Goal: Transaction & Acquisition: Purchase product/service

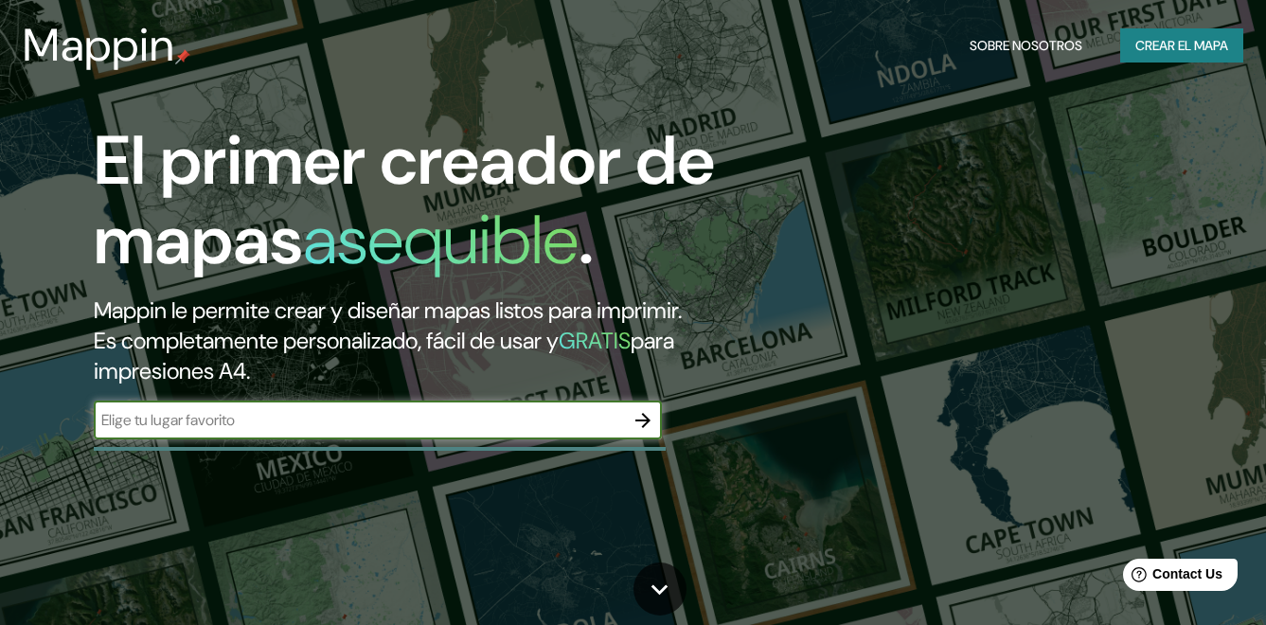
type input "[GEOGRAPHIC_DATA]"
click at [643, 432] on icon "button" at bounding box center [643, 420] width 23 height 23
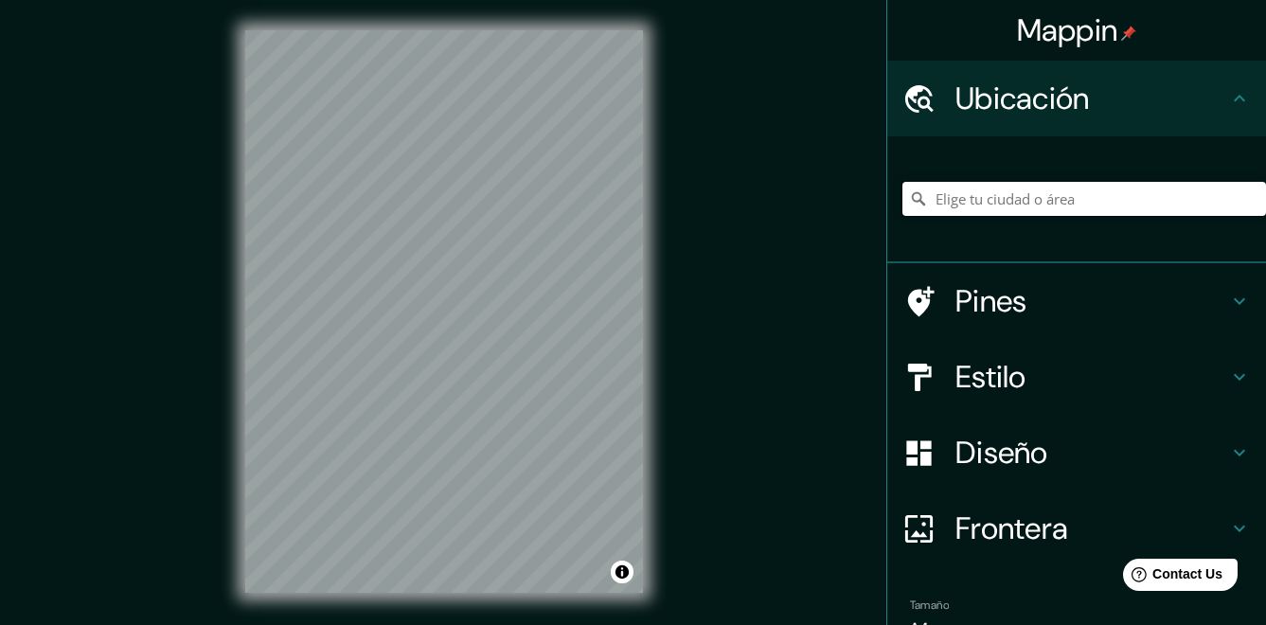
click at [998, 212] on input "Elige tu ciudad o área" at bounding box center [1084, 199] width 364 height 34
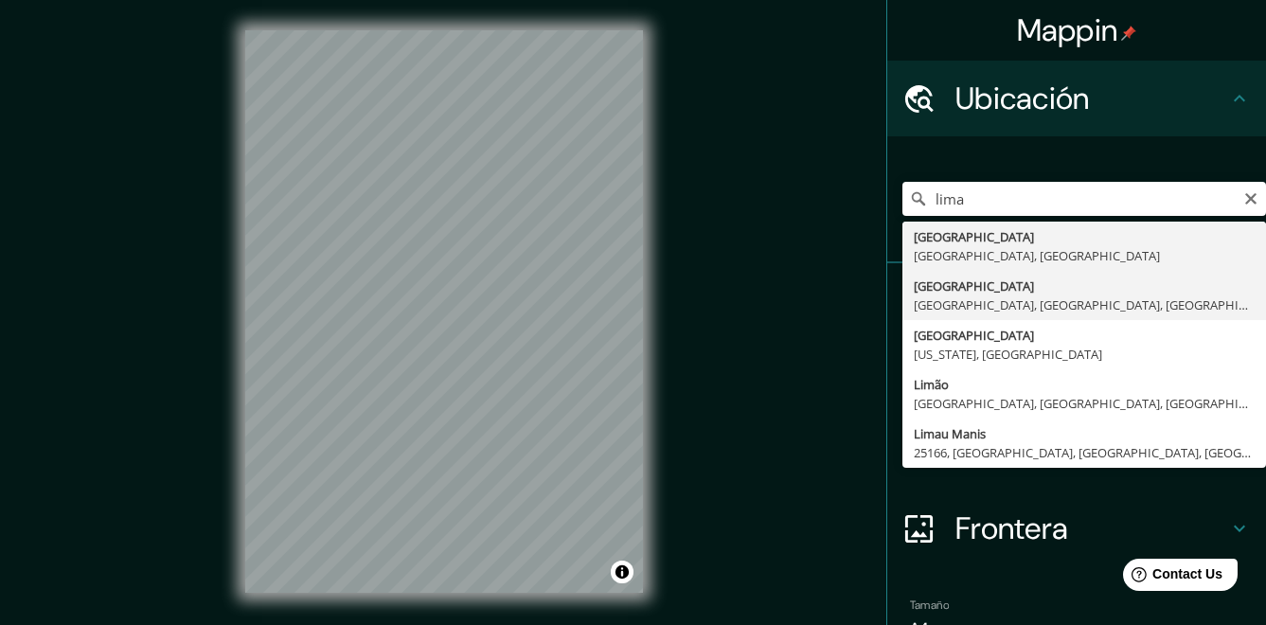
type input "[GEOGRAPHIC_DATA], [GEOGRAPHIC_DATA], [GEOGRAPHIC_DATA], [GEOGRAPHIC_DATA]"
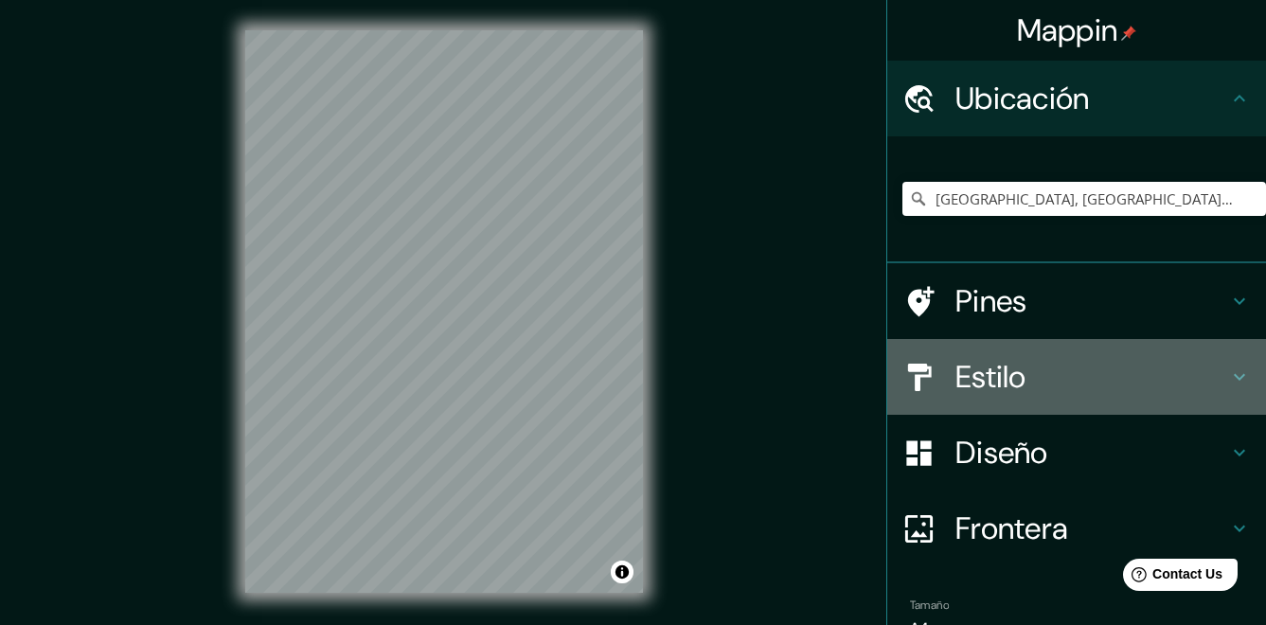
click at [1073, 357] on div "Estilo" at bounding box center [1076, 377] width 379 height 76
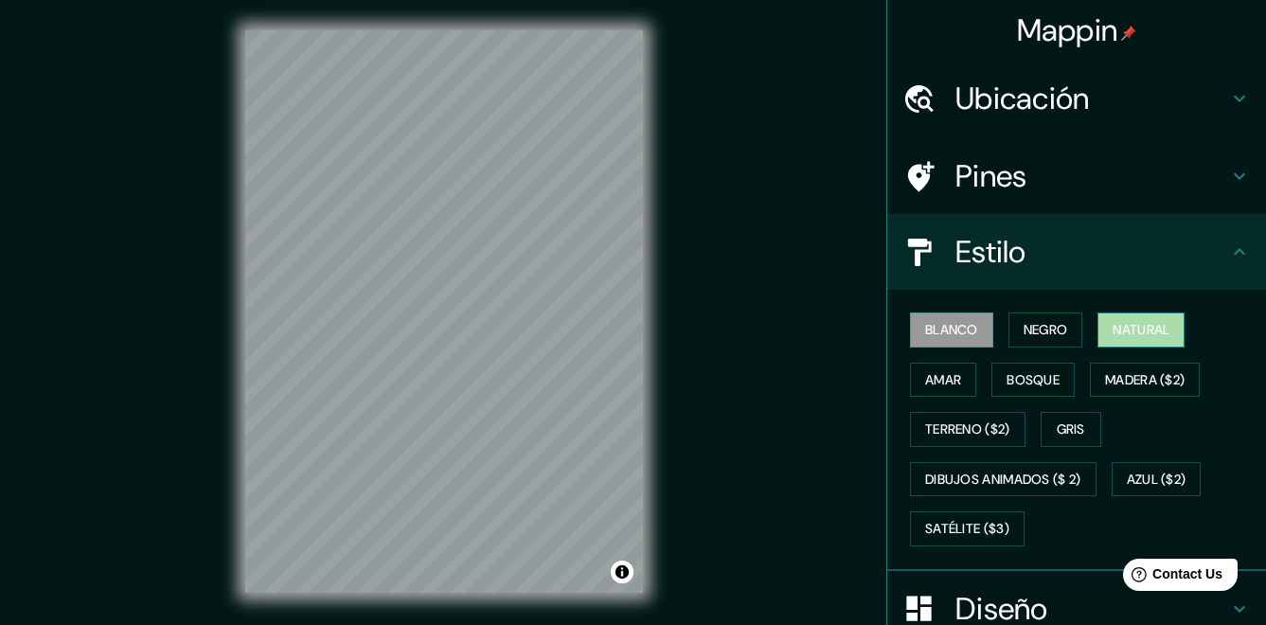
click at [1149, 333] on font "Natural" at bounding box center [1141, 330] width 57 height 24
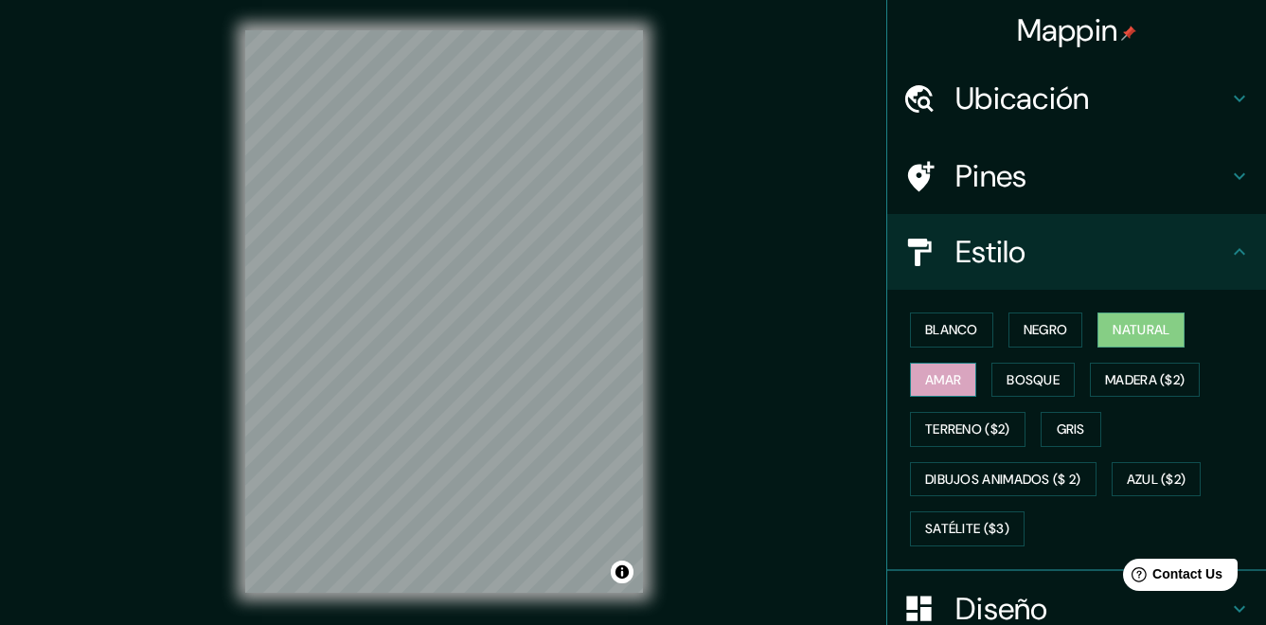
click at [940, 369] on font "Amar" at bounding box center [943, 380] width 36 height 24
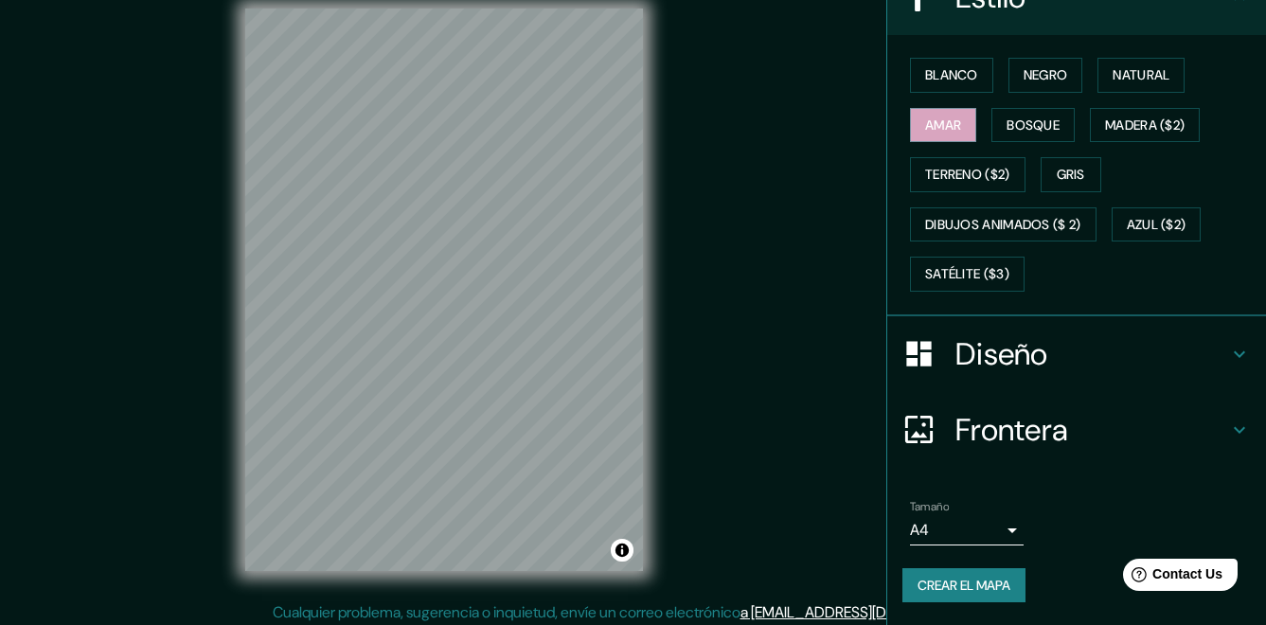
scroll to position [28, 0]
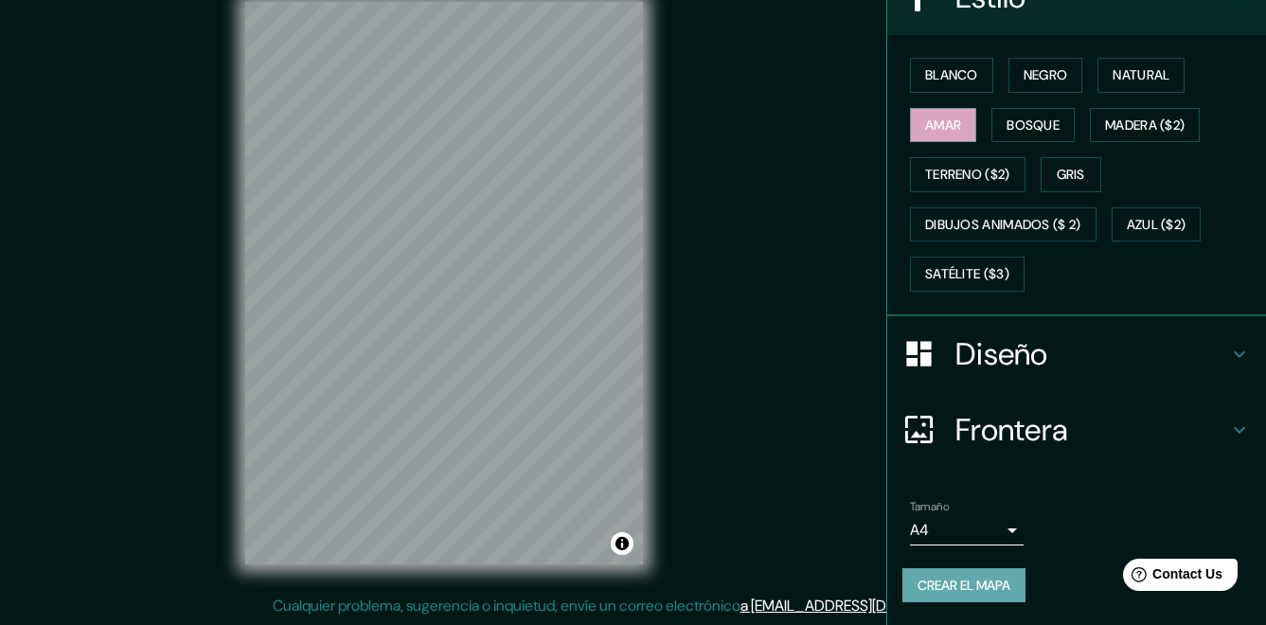
click at [950, 581] on font "Crear el mapa" at bounding box center [963, 586] width 93 height 24
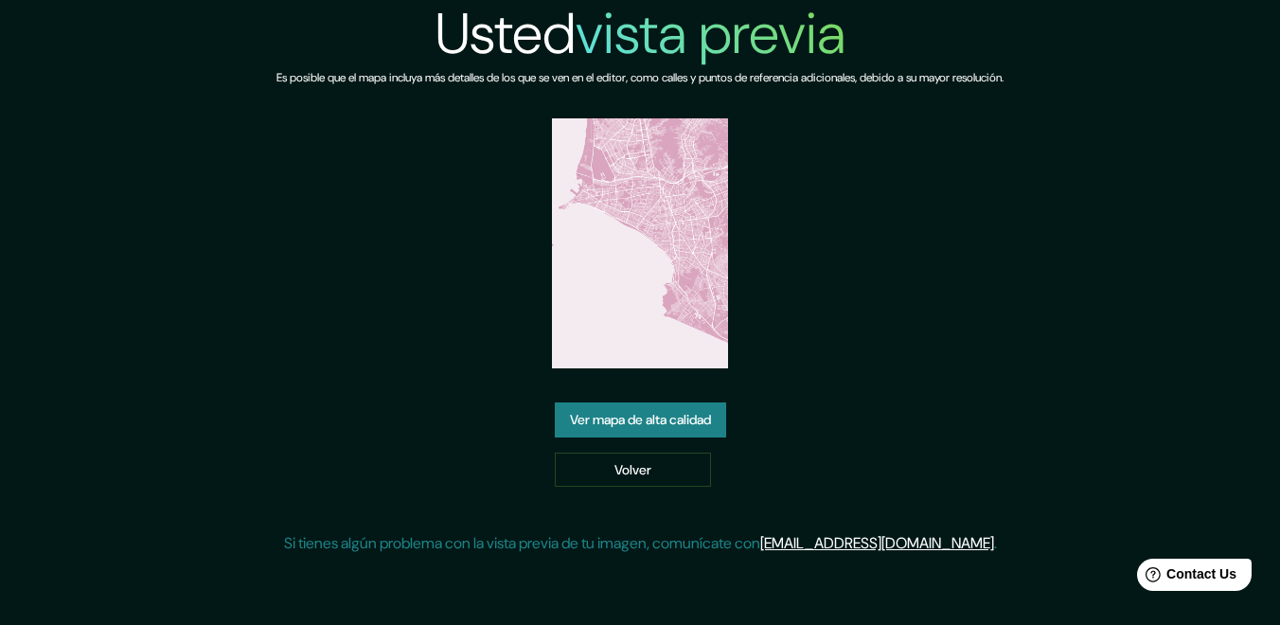
click at [661, 425] on link "Ver mapa de alta calidad" at bounding box center [640, 419] width 171 height 35
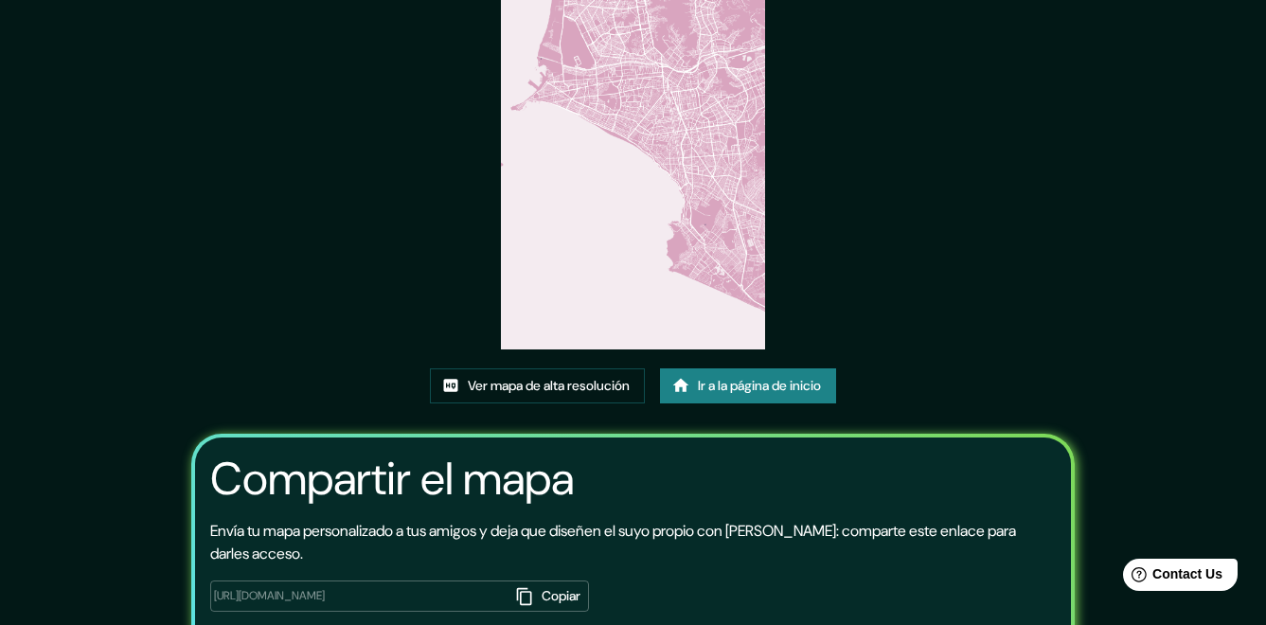
scroll to position [223, 0]
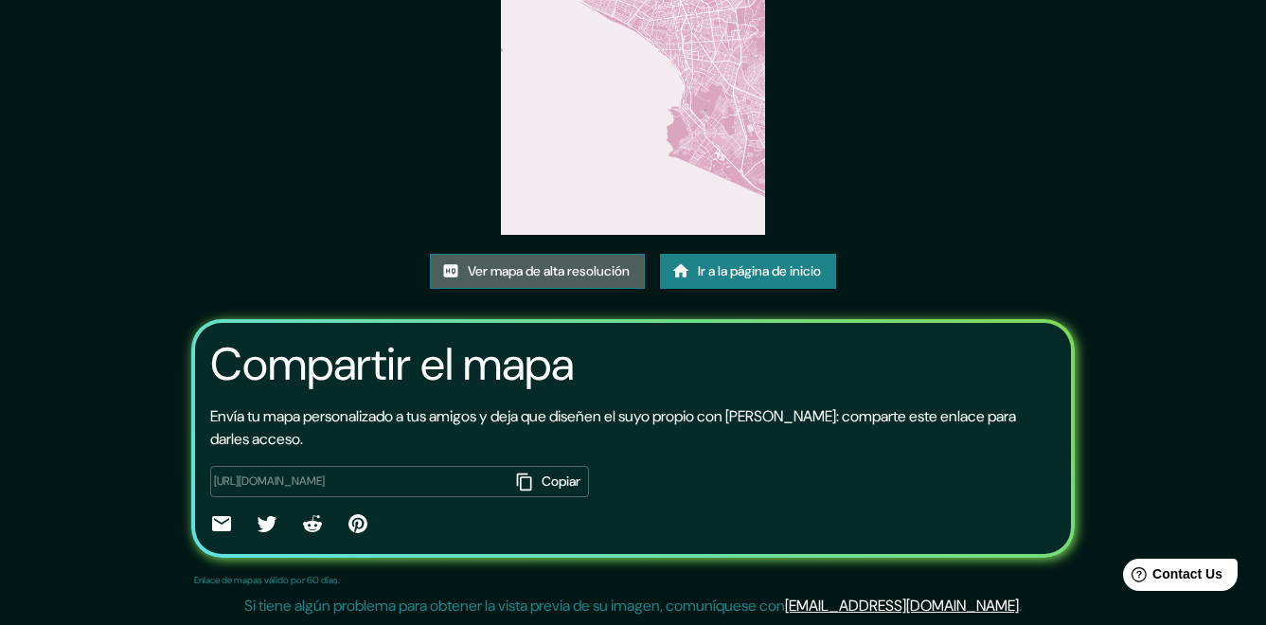
click at [556, 269] on font "Ver mapa de alta resolución" at bounding box center [549, 271] width 162 height 24
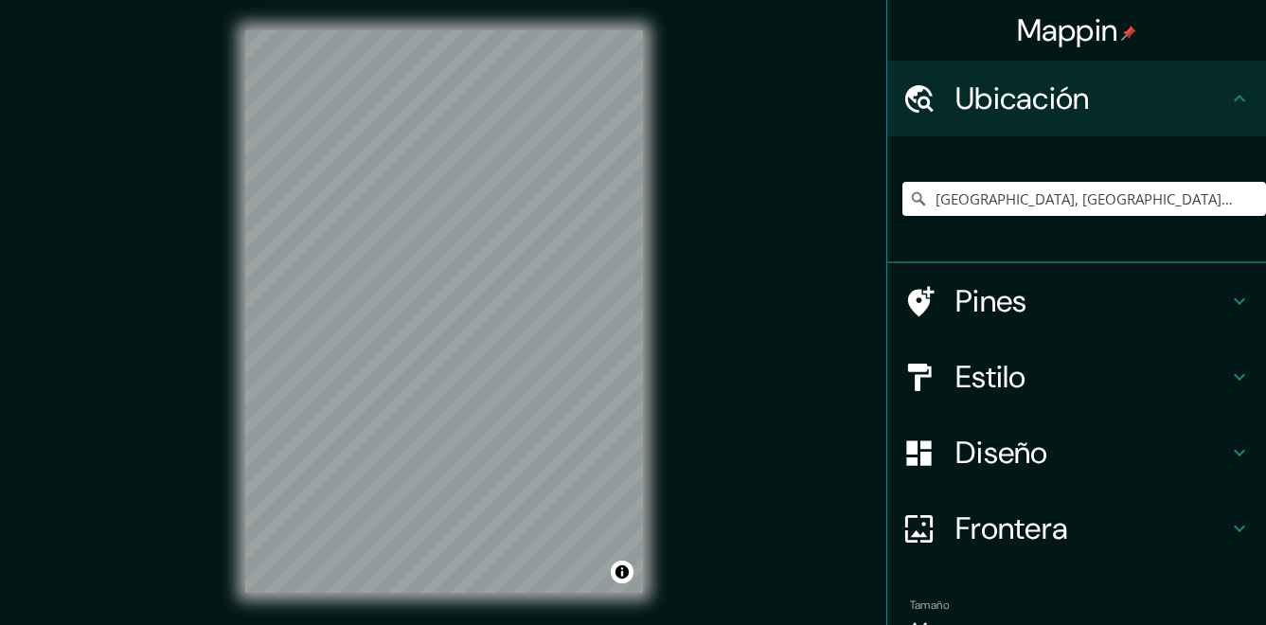
scroll to position [28, 0]
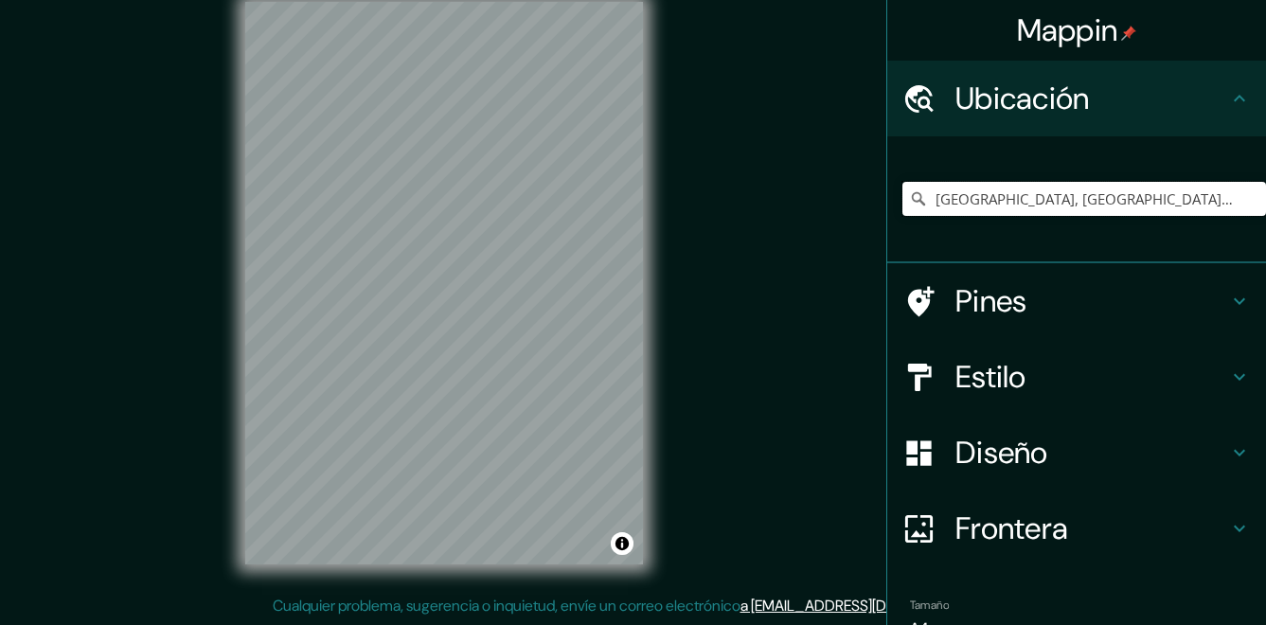
click at [1032, 195] on input "[GEOGRAPHIC_DATA], [GEOGRAPHIC_DATA], [GEOGRAPHIC_DATA], [GEOGRAPHIC_DATA]" at bounding box center [1084, 199] width 364 height 34
click at [1188, 195] on input "[GEOGRAPHIC_DATA], [GEOGRAPHIC_DATA], [GEOGRAPHIC_DATA], [GEOGRAPHIC_DATA]" at bounding box center [1084, 199] width 364 height 34
drag, startPoint x: 1186, startPoint y: 192, endPoint x: 825, endPoint y: 221, distance: 362.8
click at [825, 221] on div "Mappin Ubicación [GEOGRAPHIC_DATA], [GEOGRAPHIC_DATA], [GEOGRAPHIC_DATA], [GEOG…" at bounding box center [633, 298] width 1266 height 653
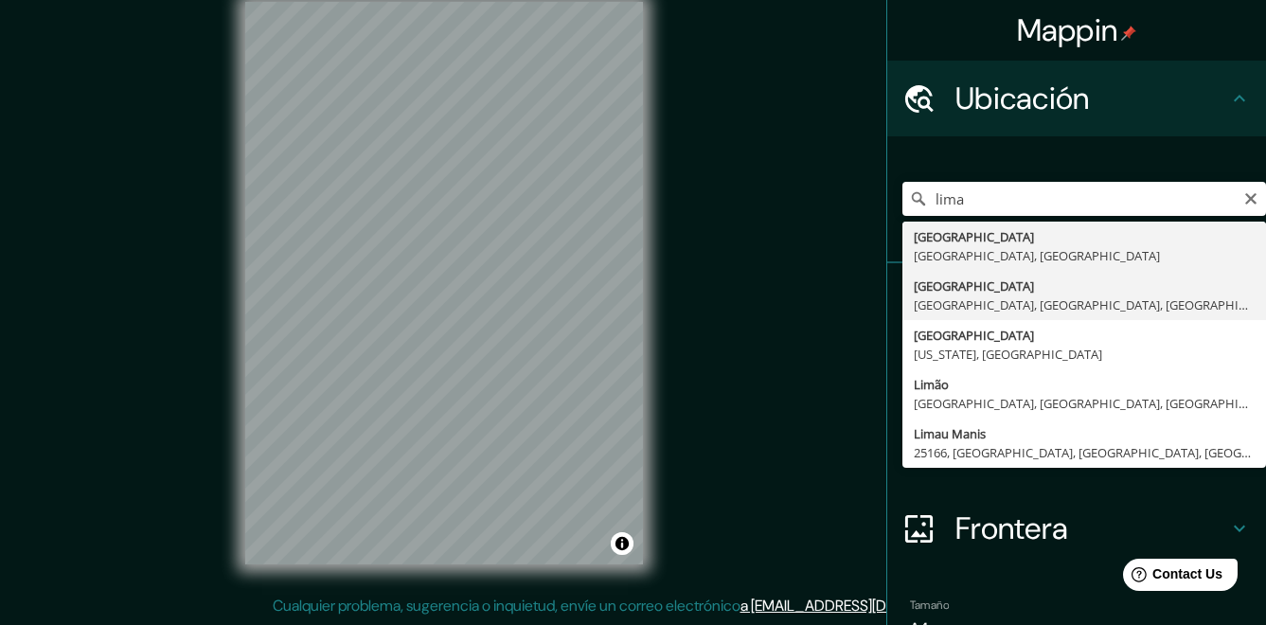
type input "Lima, Lima, Provincia de Lima, Perú"
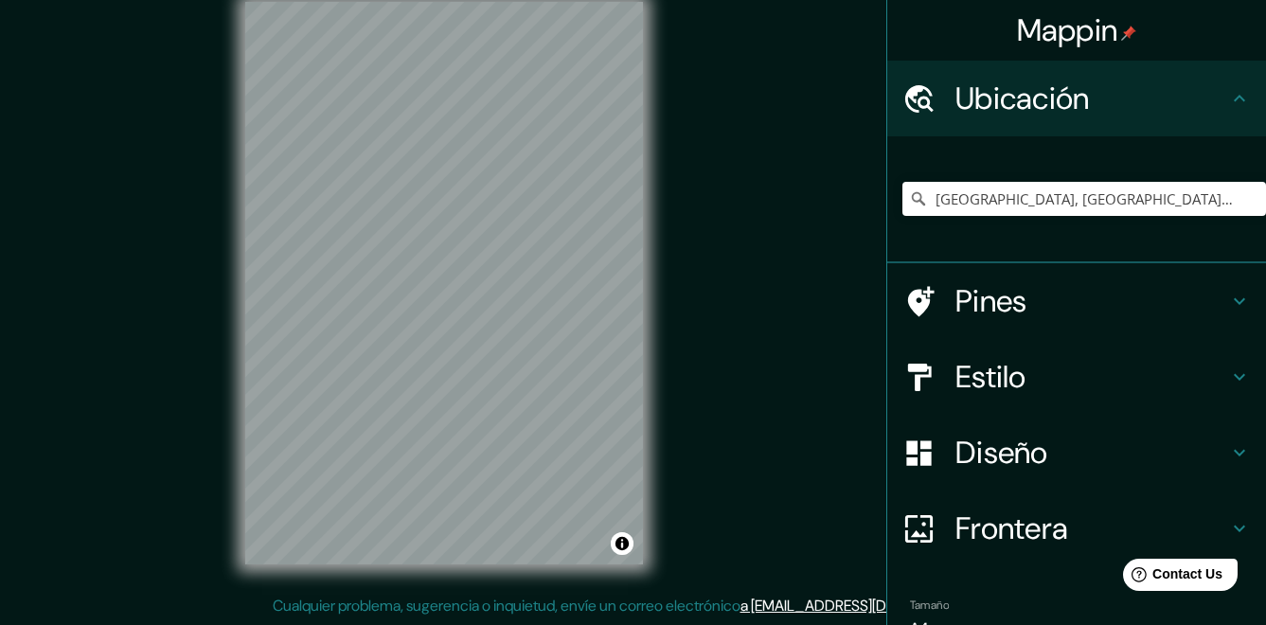
click at [1086, 389] on h4 "Estilo" at bounding box center [1091, 377] width 273 height 38
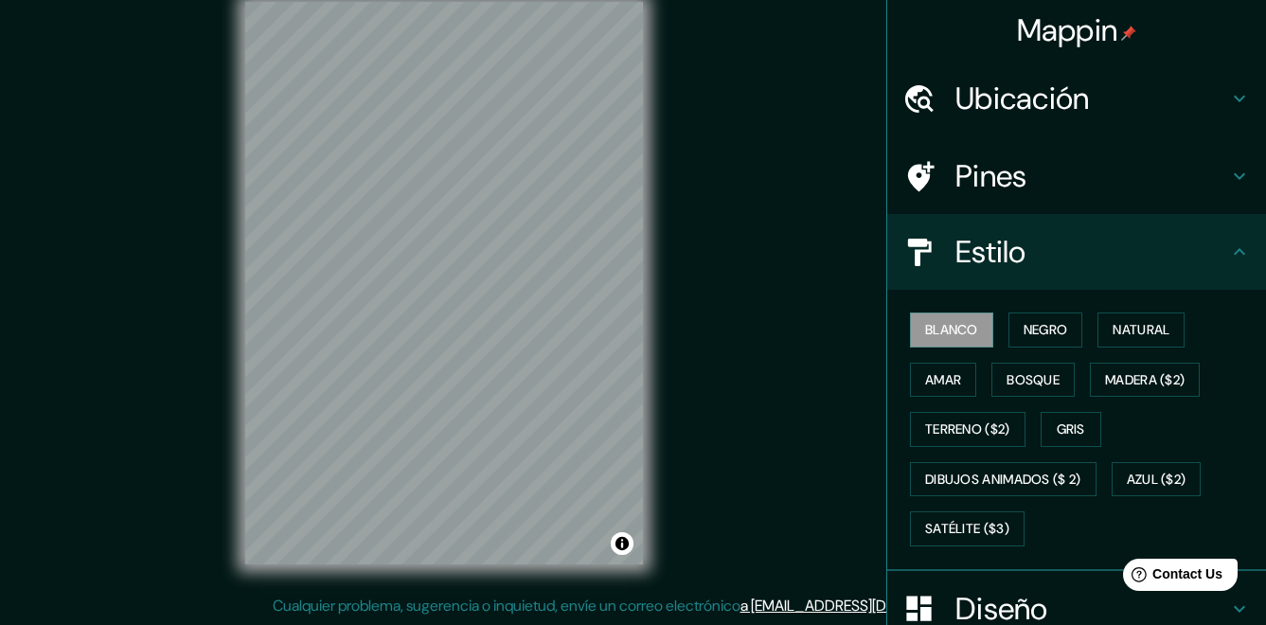
drag, startPoint x: 1086, startPoint y: 389, endPoint x: 1235, endPoint y: 426, distance: 153.2
click at [1240, 431] on div "Blanco Negro Natural Amar Bosque Madera ($2) Terreno ($2) Gris Dibujos animados…" at bounding box center [1084, 429] width 364 height 249
click at [1149, 333] on font "Natural" at bounding box center [1141, 330] width 57 height 24
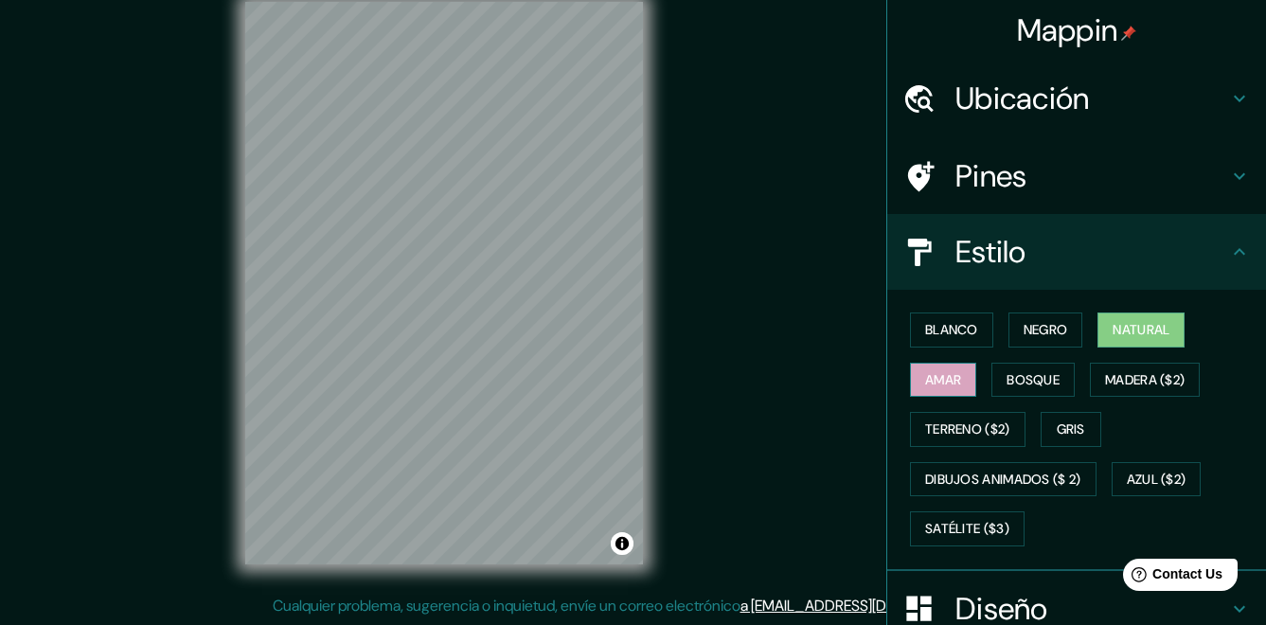
click at [940, 384] on font "Amar" at bounding box center [943, 380] width 36 height 24
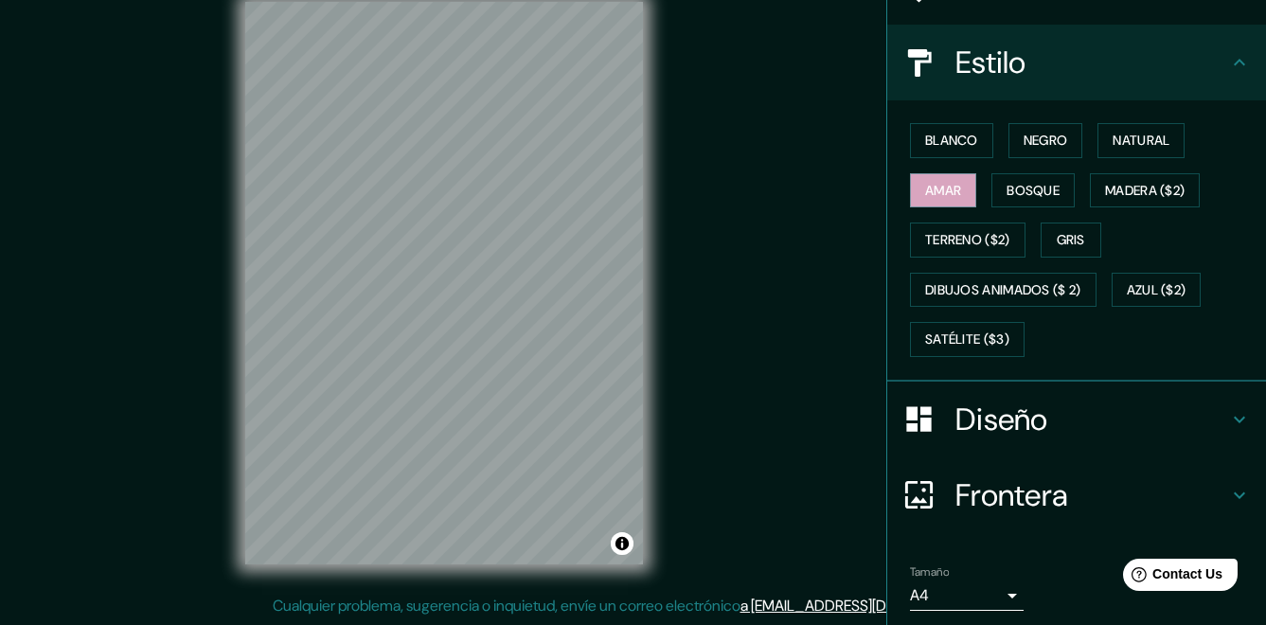
scroll to position [255, 0]
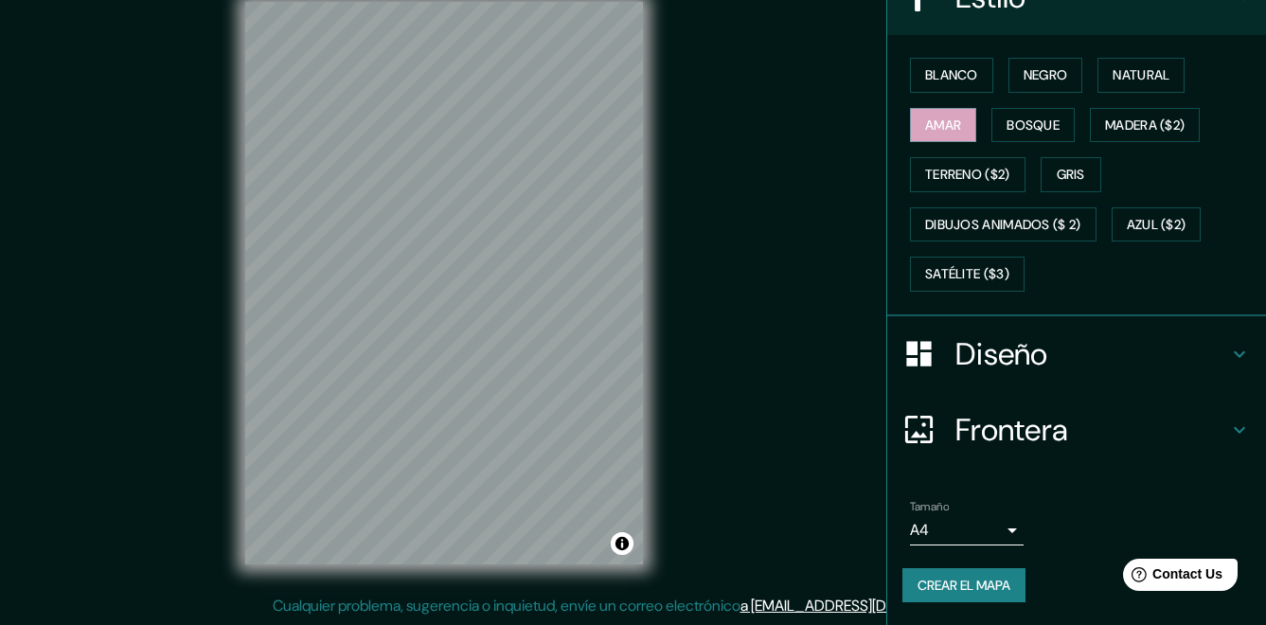
click at [961, 512] on div "Tamaño A4 single" at bounding box center [967, 522] width 114 height 45
click at [963, 523] on body "Mappin Ubicación Lima, Lima, Provincia de Lima, Perú Pines Estilo Blanco Negro …" at bounding box center [633, 284] width 1266 height 625
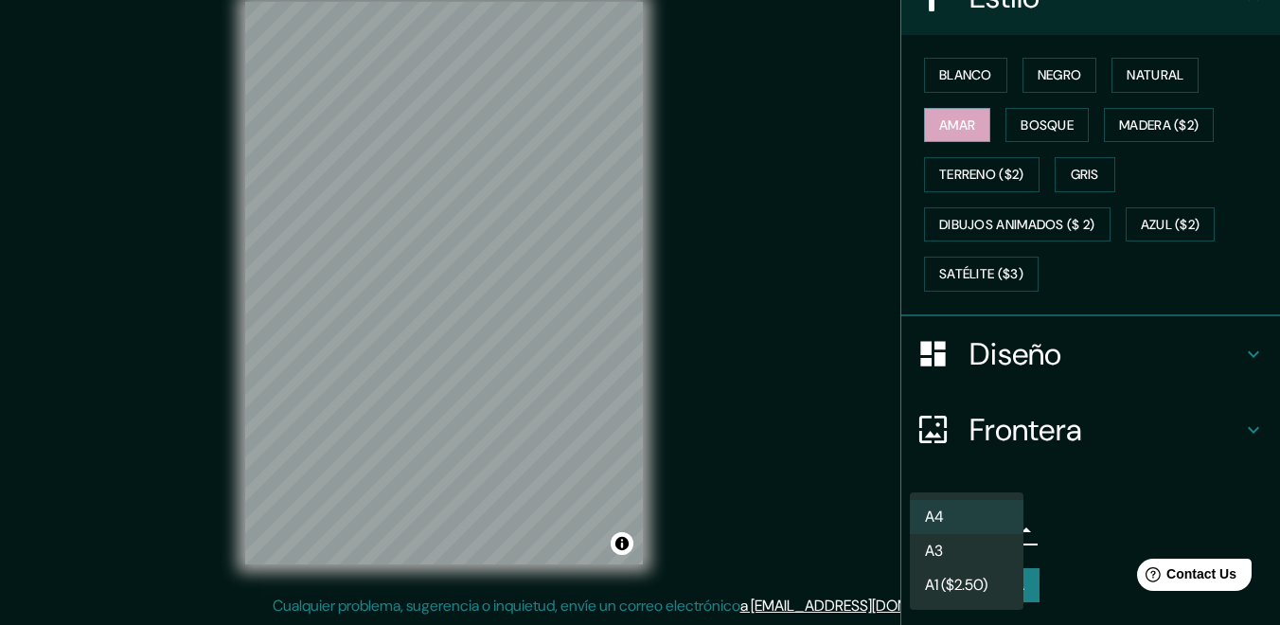
click at [950, 543] on li "A3" at bounding box center [967, 551] width 114 height 34
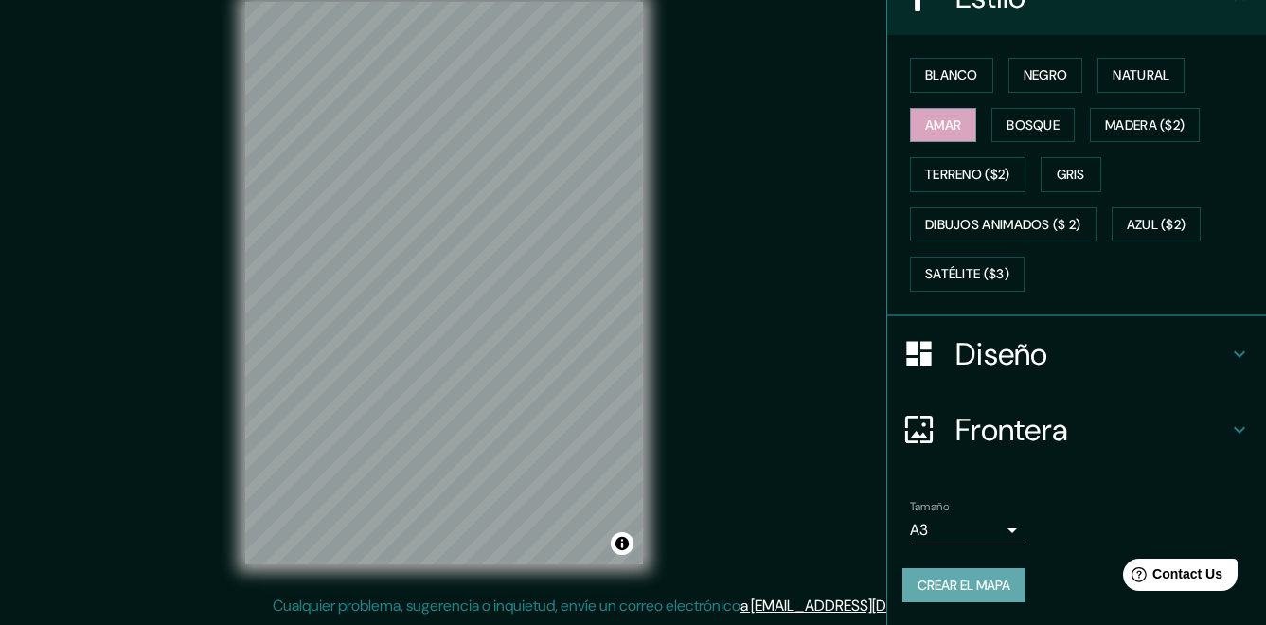
click at [944, 584] on font "Crear el mapa" at bounding box center [963, 586] width 93 height 24
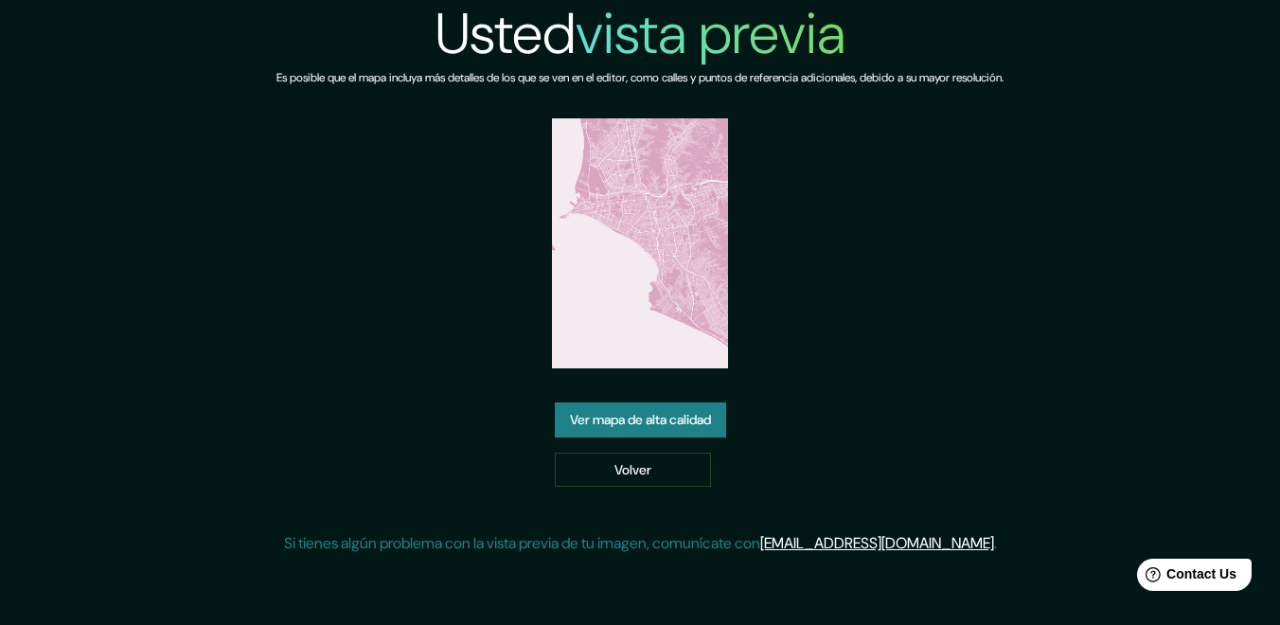
click at [694, 416] on link "Ver mapa de alta calidad" at bounding box center [640, 419] width 171 height 35
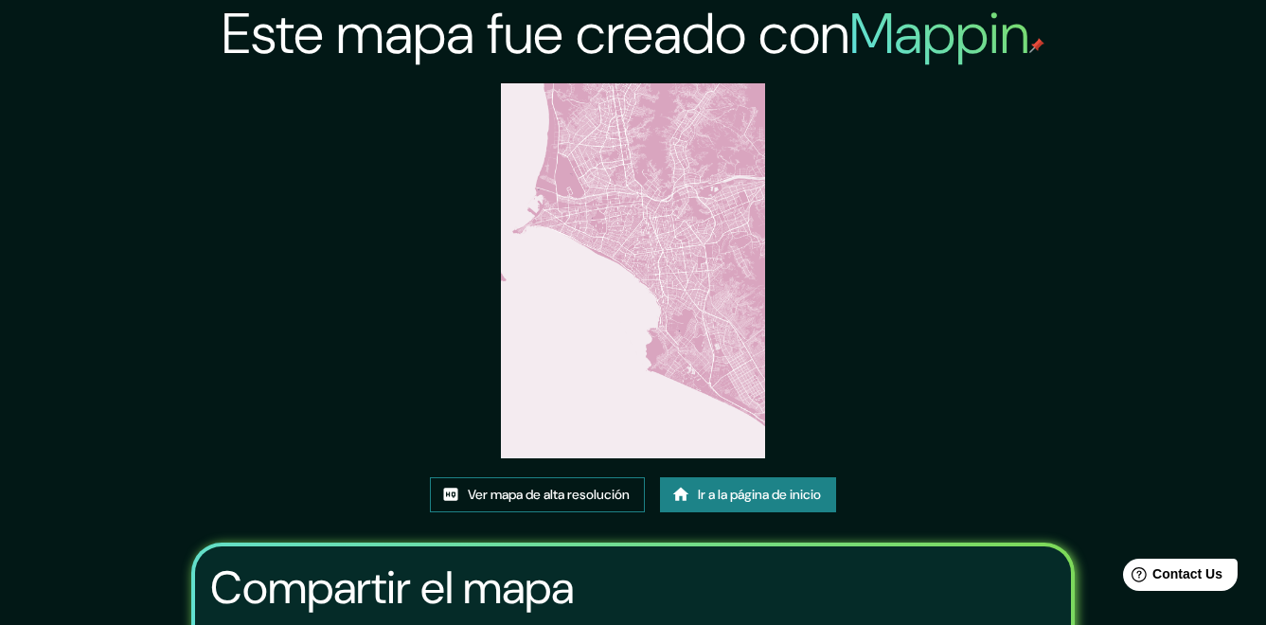
drag, startPoint x: 593, startPoint y: 271, endPoint x: 501, endPoint y: 500, distance: 246.9
click at [501, 500] on font "Ver mapa de alta resolución" at bounding box center [549, 495] width 162 height 24
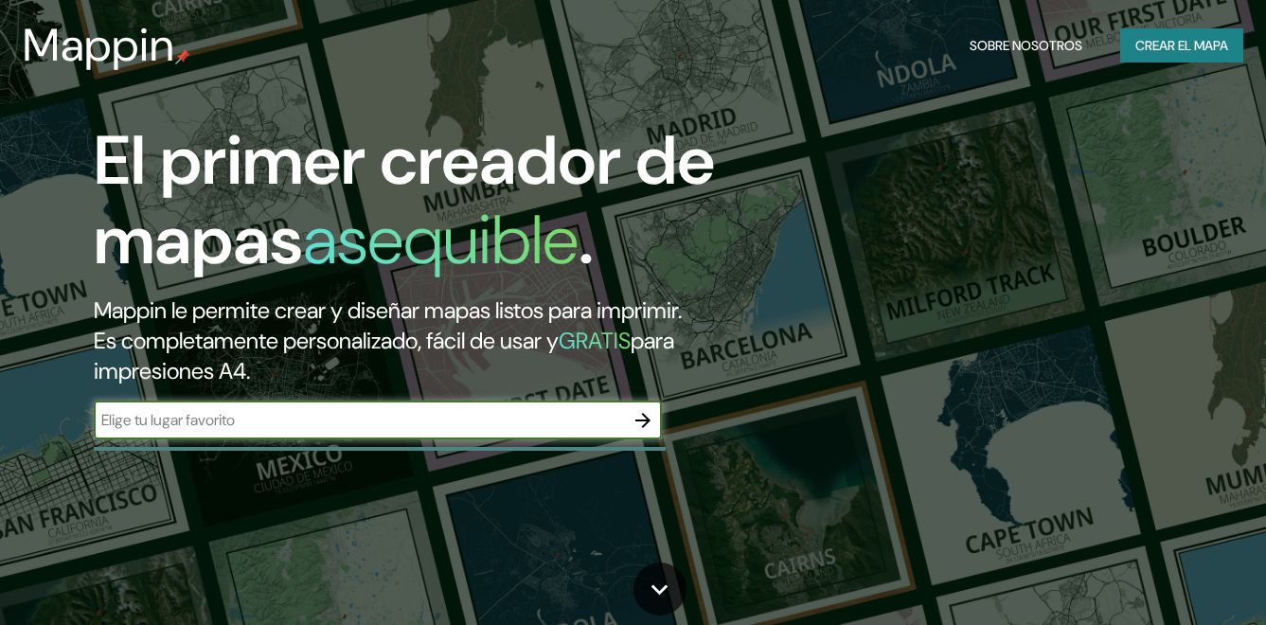
click at [414, 429] on div "El primer creador de mapas asequible . Mappin le permite crear y diseñar mapas …" at bounding box center [409, 289] width 759 height 337
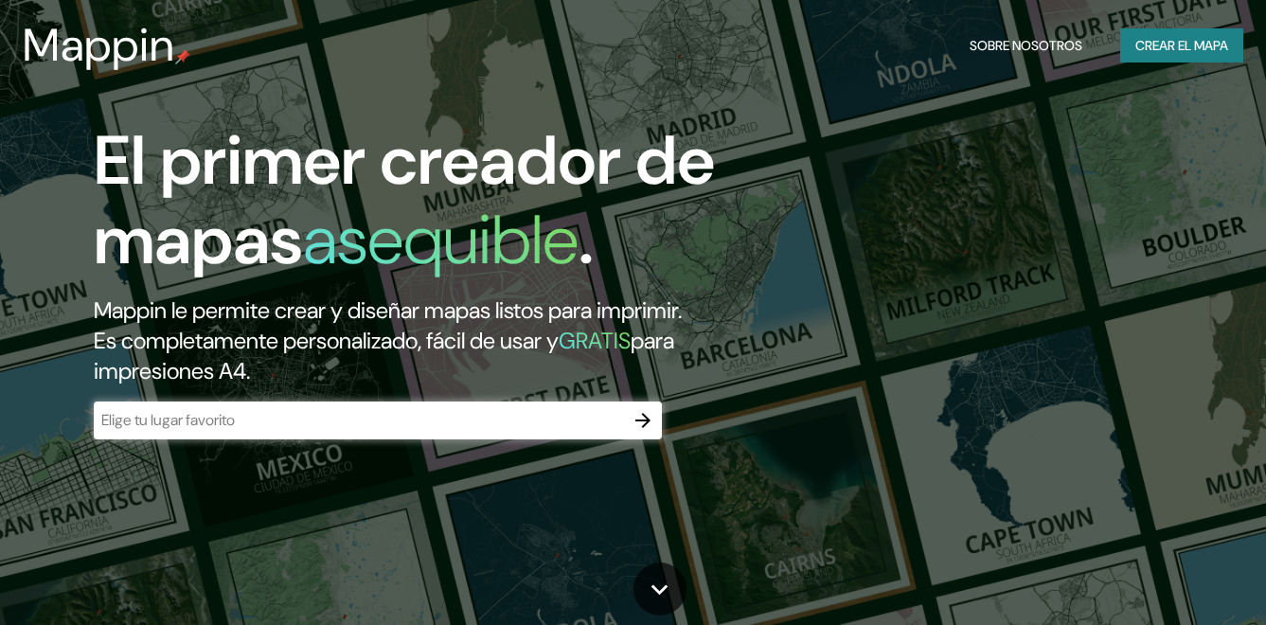
click at [414, 435] on div "​" at bounding box center [378, 420] width 568 height 38
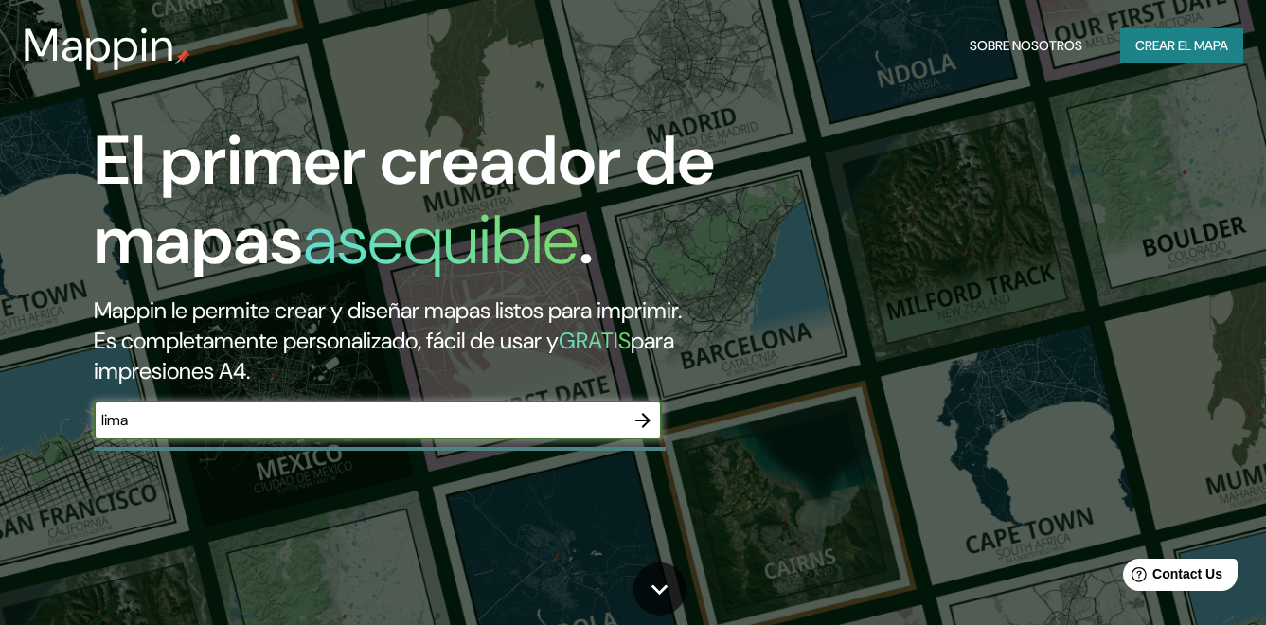
type input "lima"
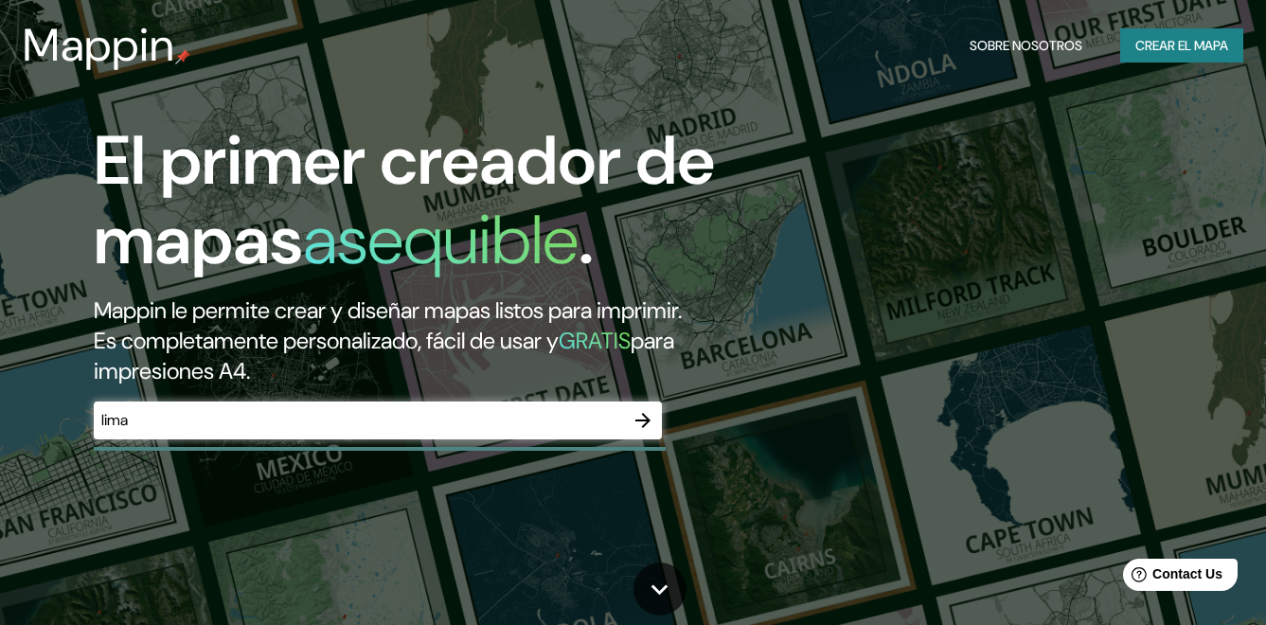
click at [640, 432] on icon "button" at bounding box center [643, 420] width 23 height 23
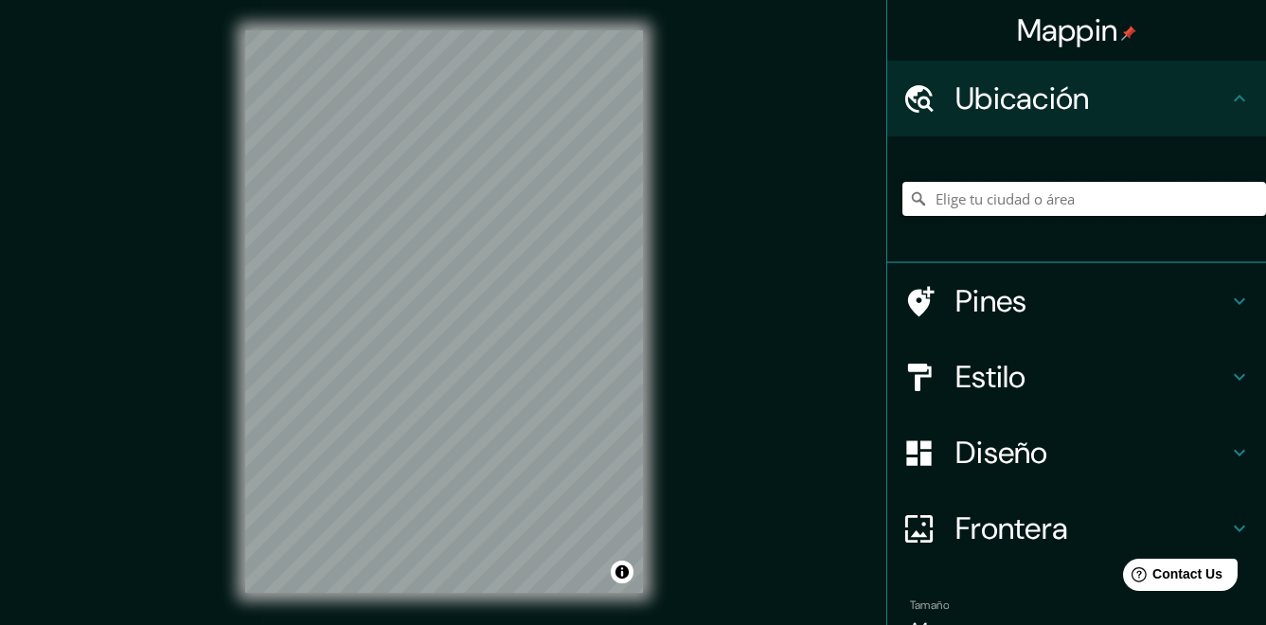
click at [988, 187] on input "Elige tu ciudad o área" at bounding box center [1084, 199] width 364 height 34
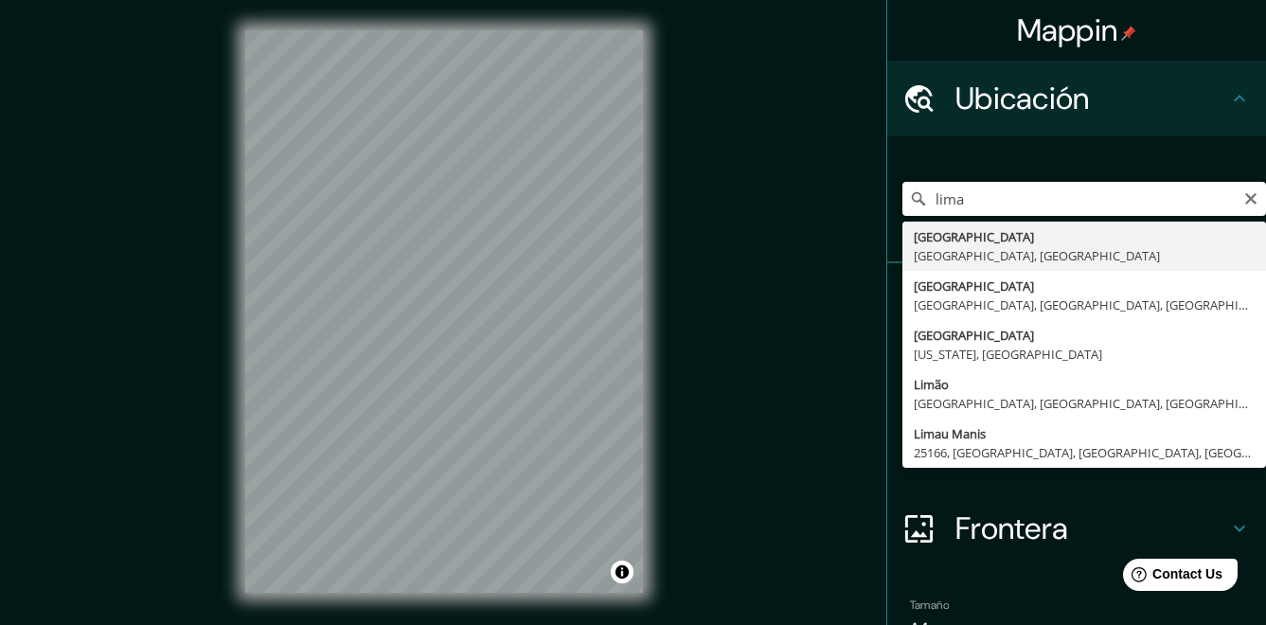
type input "[GEOGRAPHIC_DATA], [GEOGRAPHIC_DATA], [GEOGRAPHIC_DATA], [GEOGRAPHIC_DATA]"
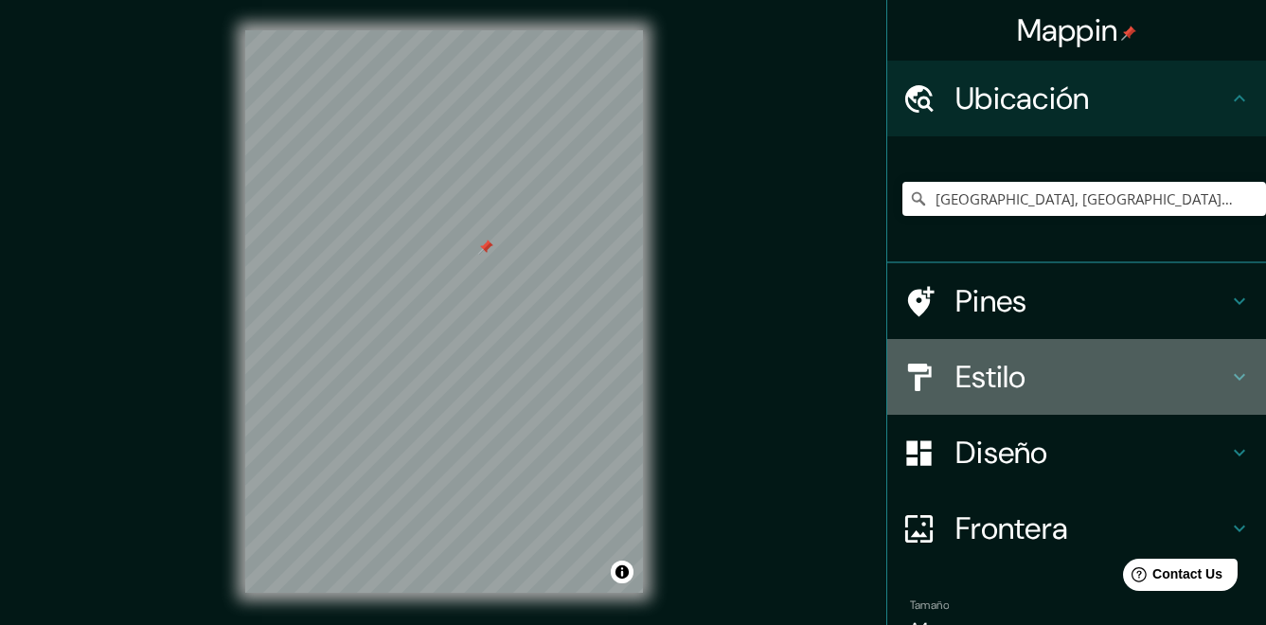
click at [1159, 365] on h4 "Estilo" at bounding box center [1091, 377] width 273 height 38
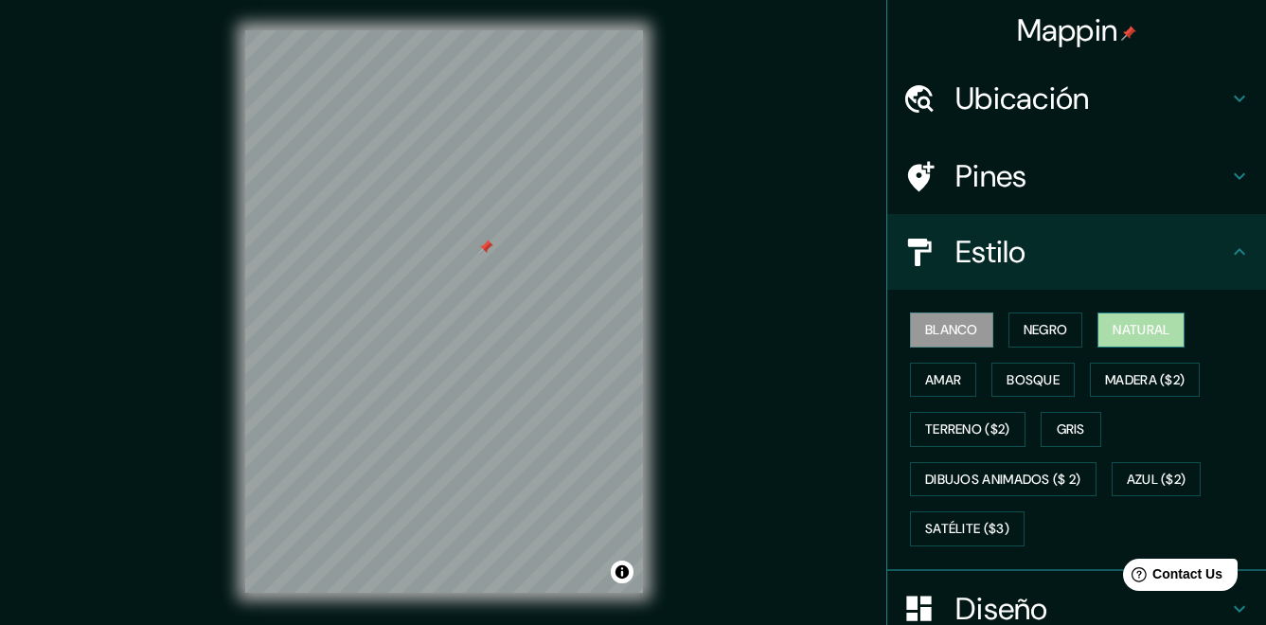
click at [1134, 332] on font "Natural" at bounding box center [1141, 330] width 57 height 24
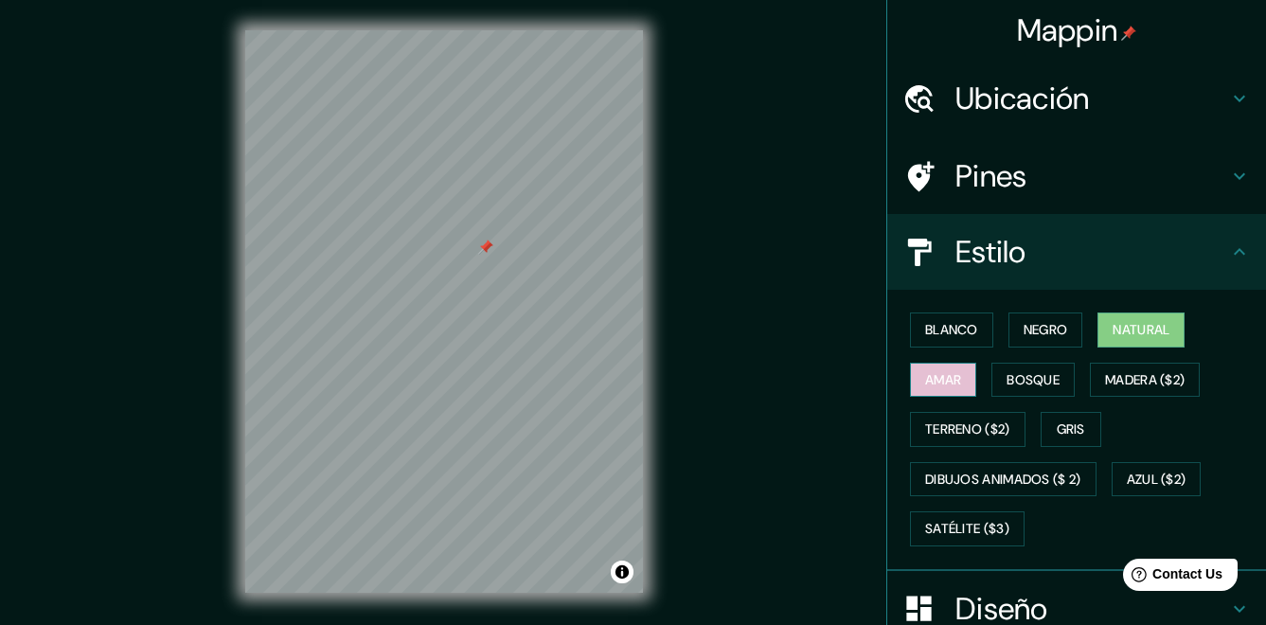
click at [941, 383] on font "Amar" at bounding box center [943, 380] width 36 height 24
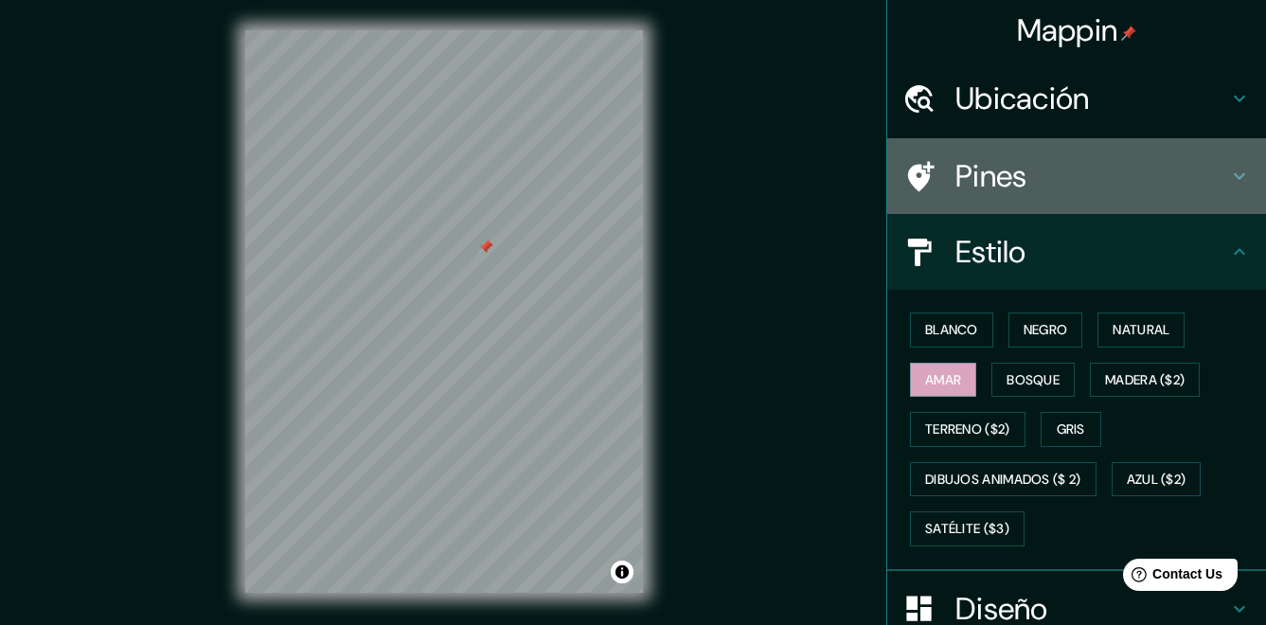
click at [1165, 181] on h4 "Pines" at bounding box center [1091, 176] width 273 height 38
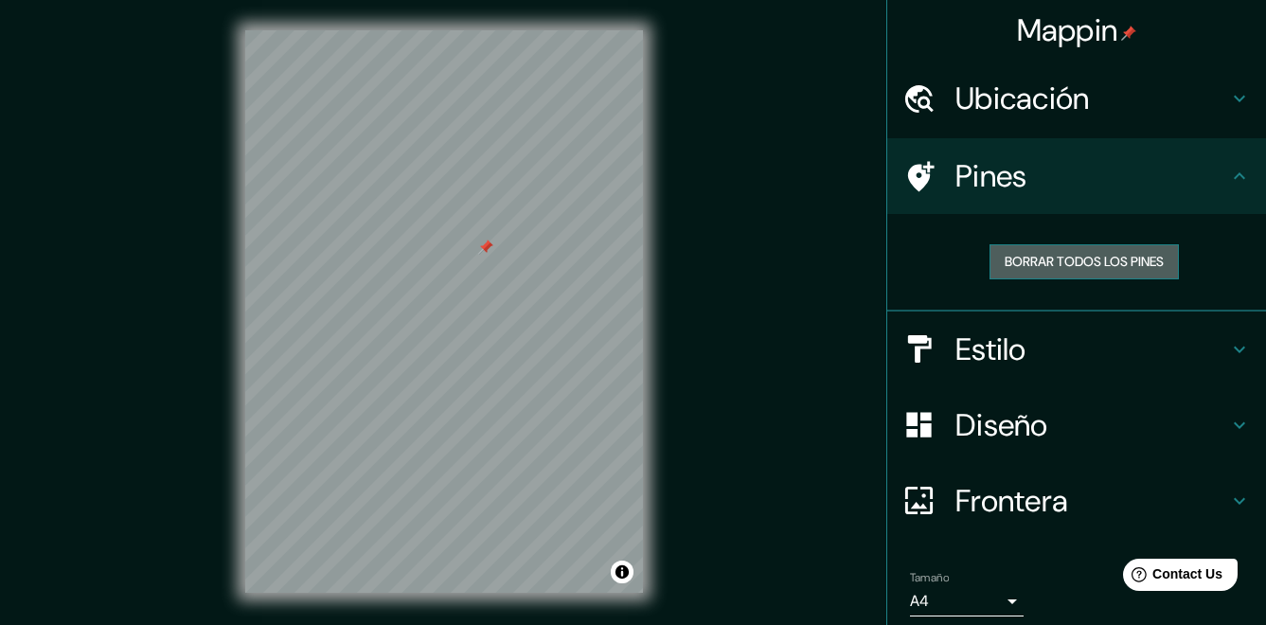
click at [1074, 265] on font "Borrar todos los pines" at bounding box center [1084, 262] width 159 height 24
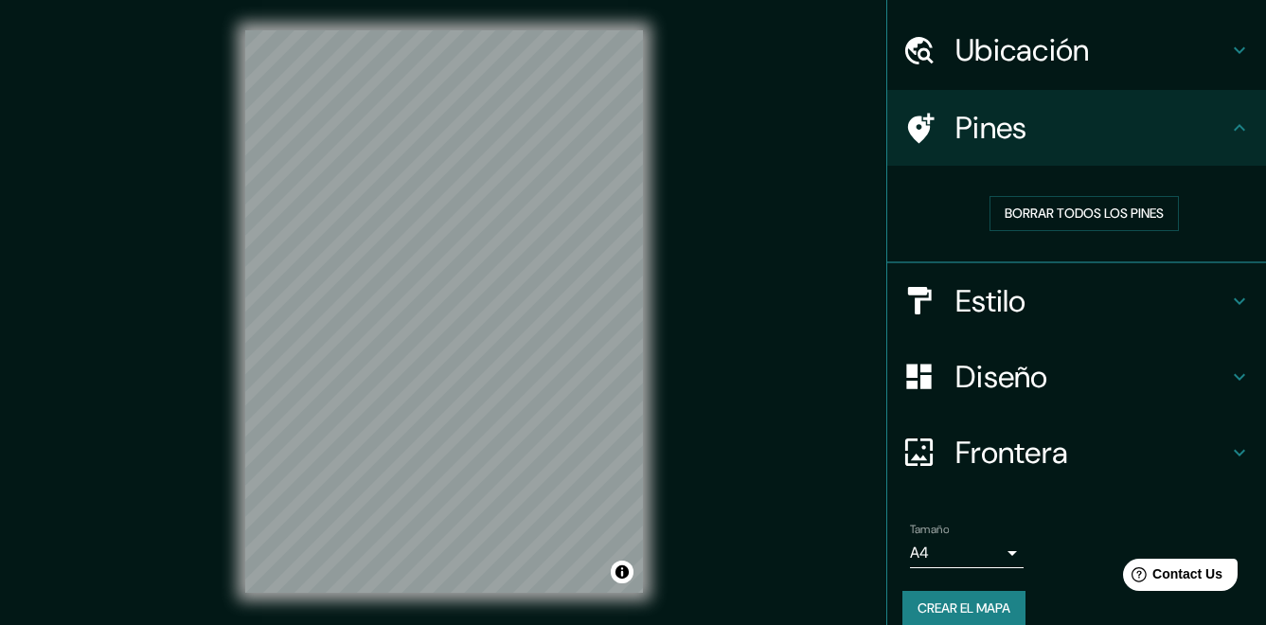
scroll to position [71, 0]
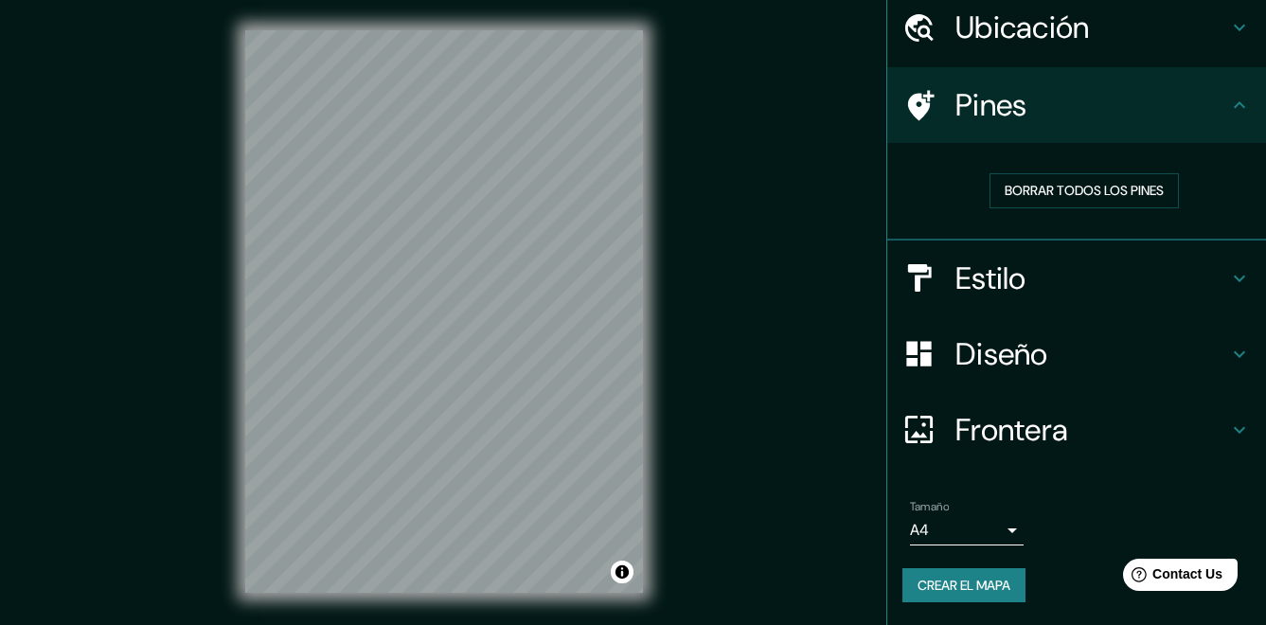
click at [998, 528] on body "Mappin Ubicación Lima, Lima, Provincia de Lima, Perú Pines Borrar todos los pin…" at bounding box center [633, 312] width 1266 height 625
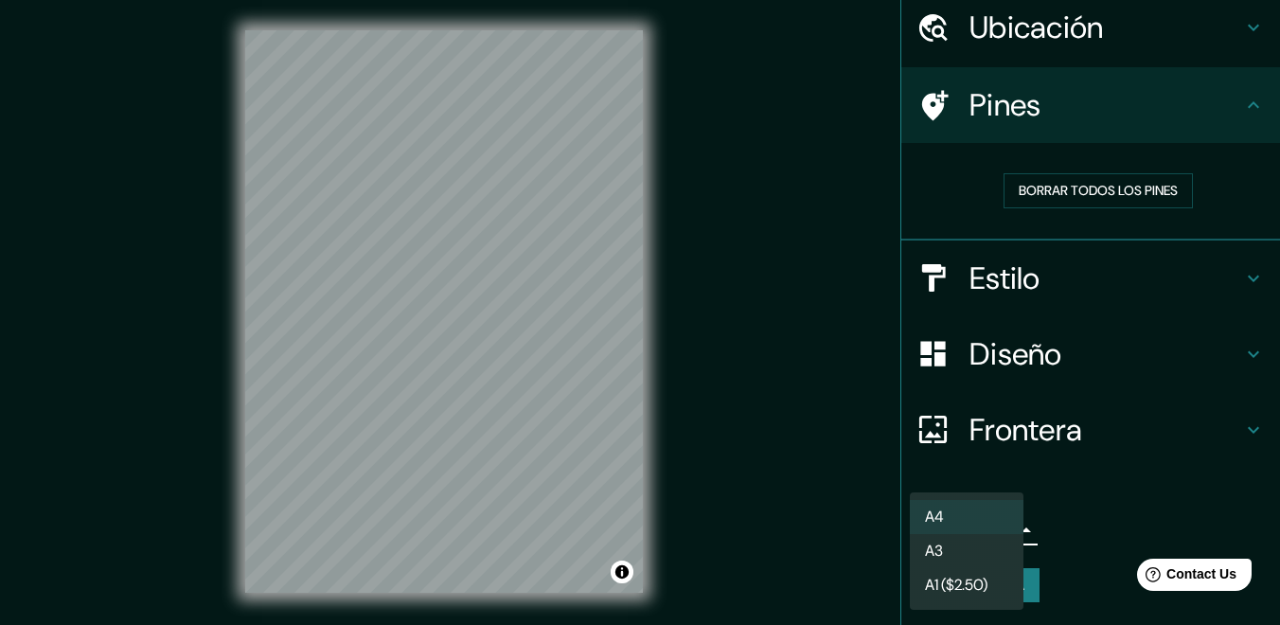
click at [954, 553] on li "A3" at bounding box center [967, 551] width 114 height 34
type input "a4"
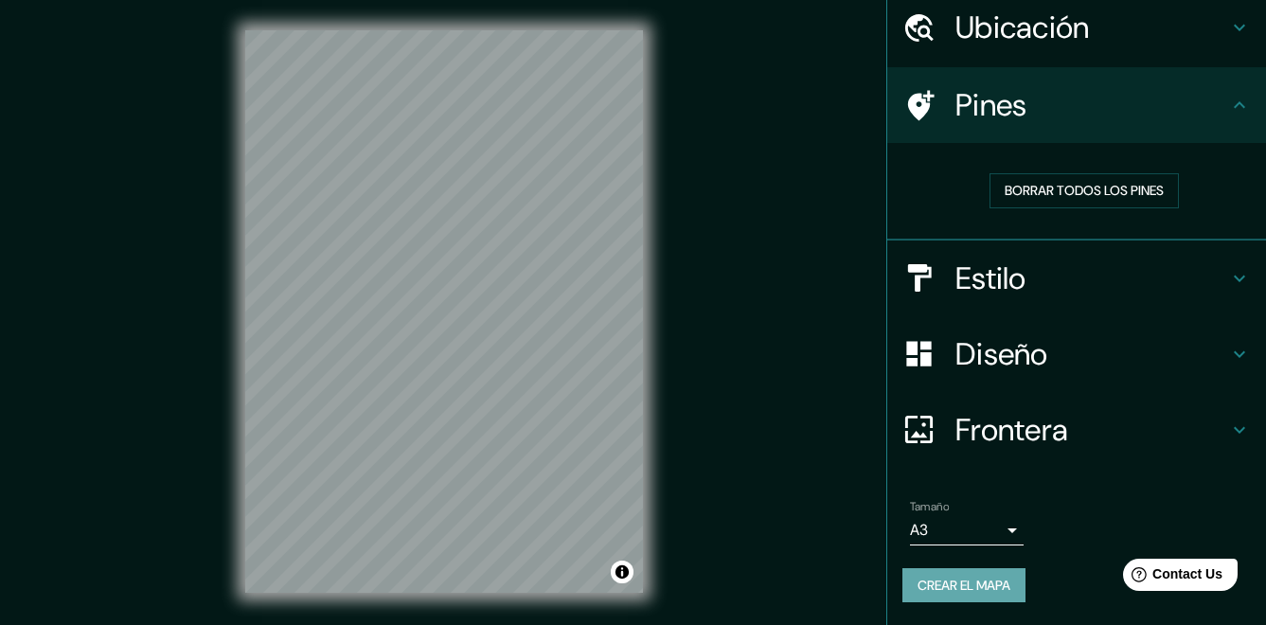
click at [968, 580] on font "Crear el mapa" at bounding box center [963, 586] width 93 height 24
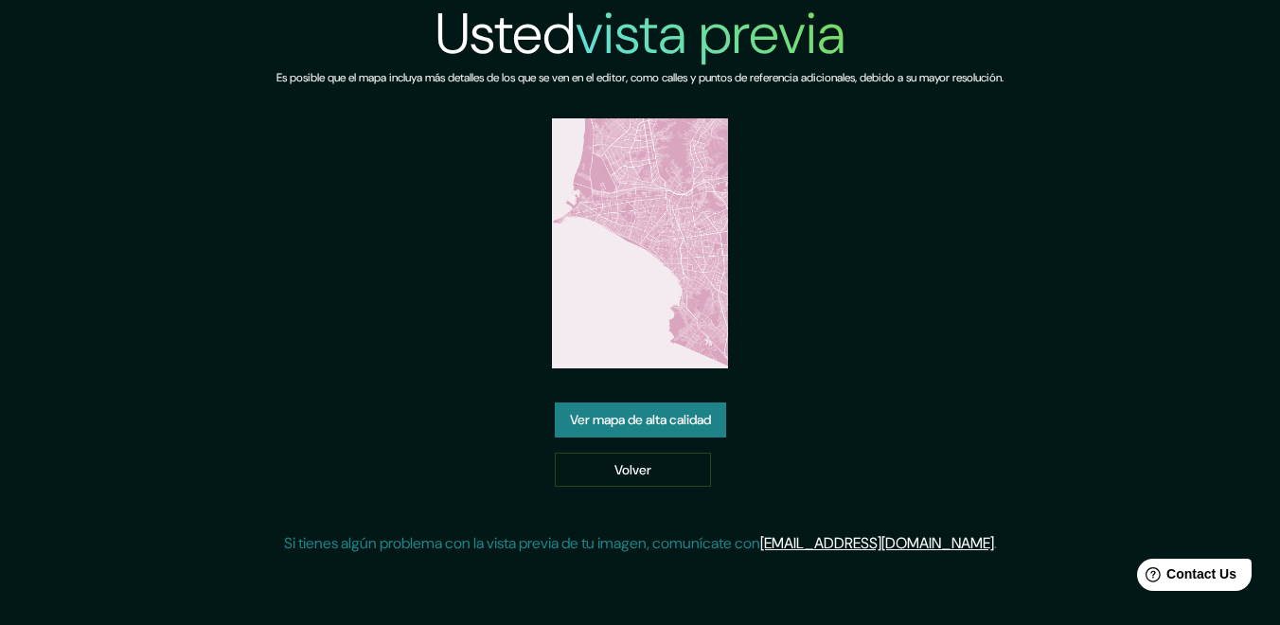
click at [676, 422] on link "Ver mapa de alta calidad" at bounding box center [640, 419] width 171 height 35
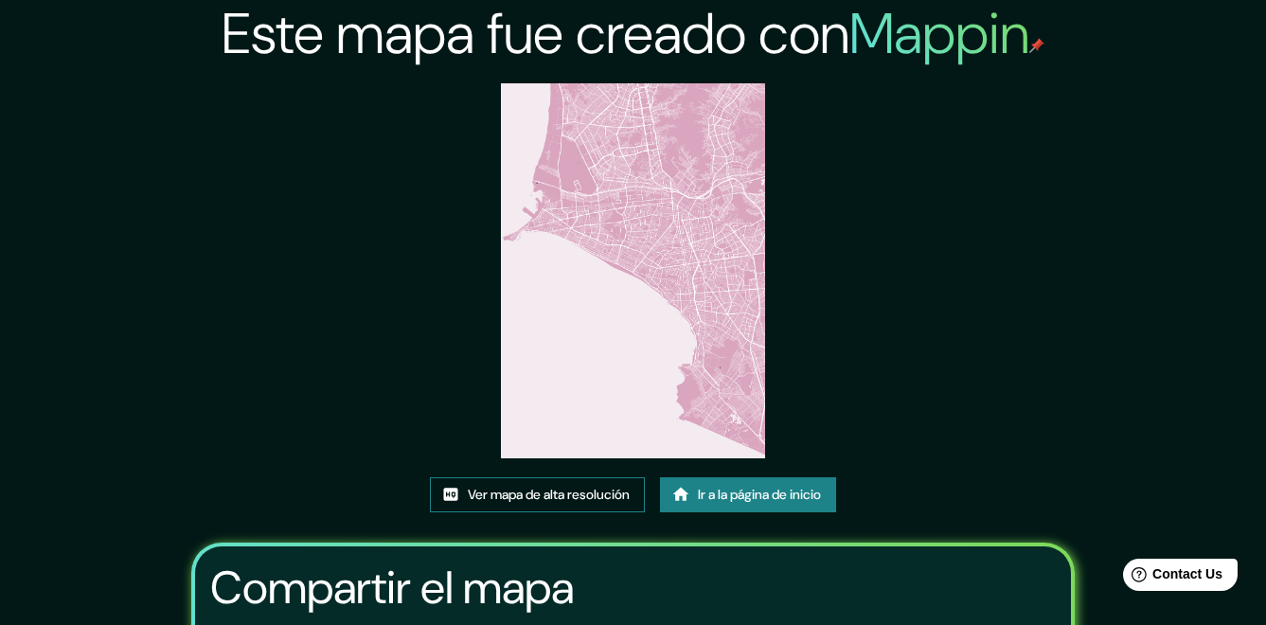
click at [582, 496] on font "Ver mapa de alta resolución" at bounding box center [549, 495] width 162 height 24
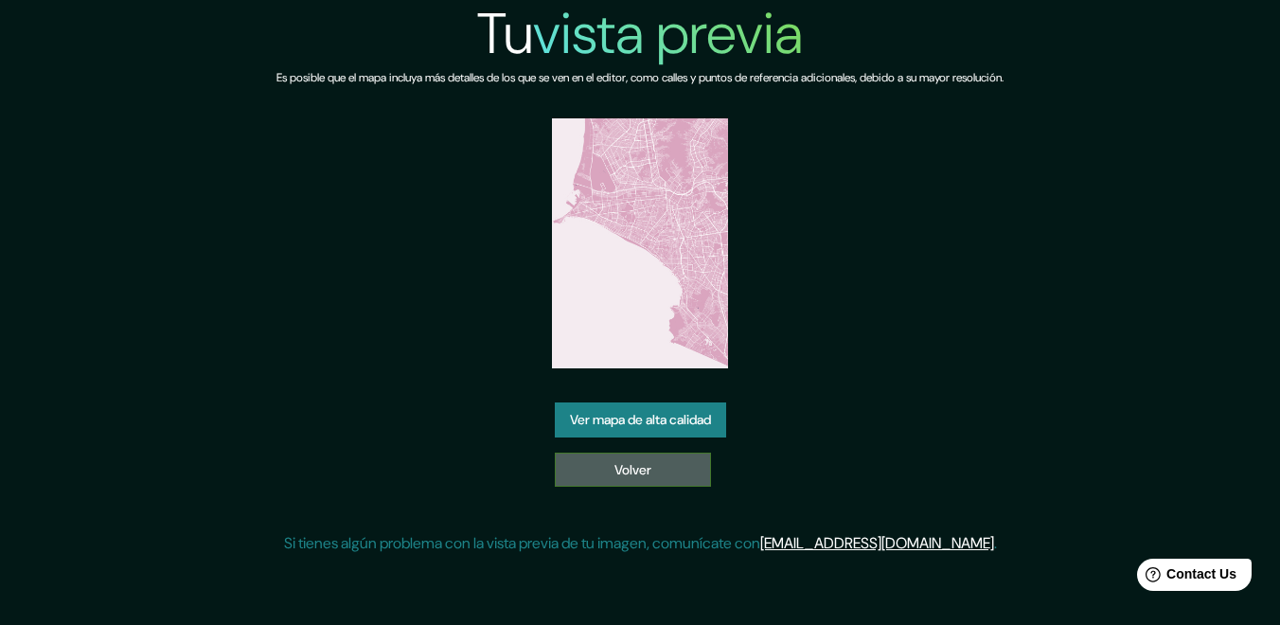
click at [627, 475] on link "Volver" at bounding box center [633, 470] width 156 height 35
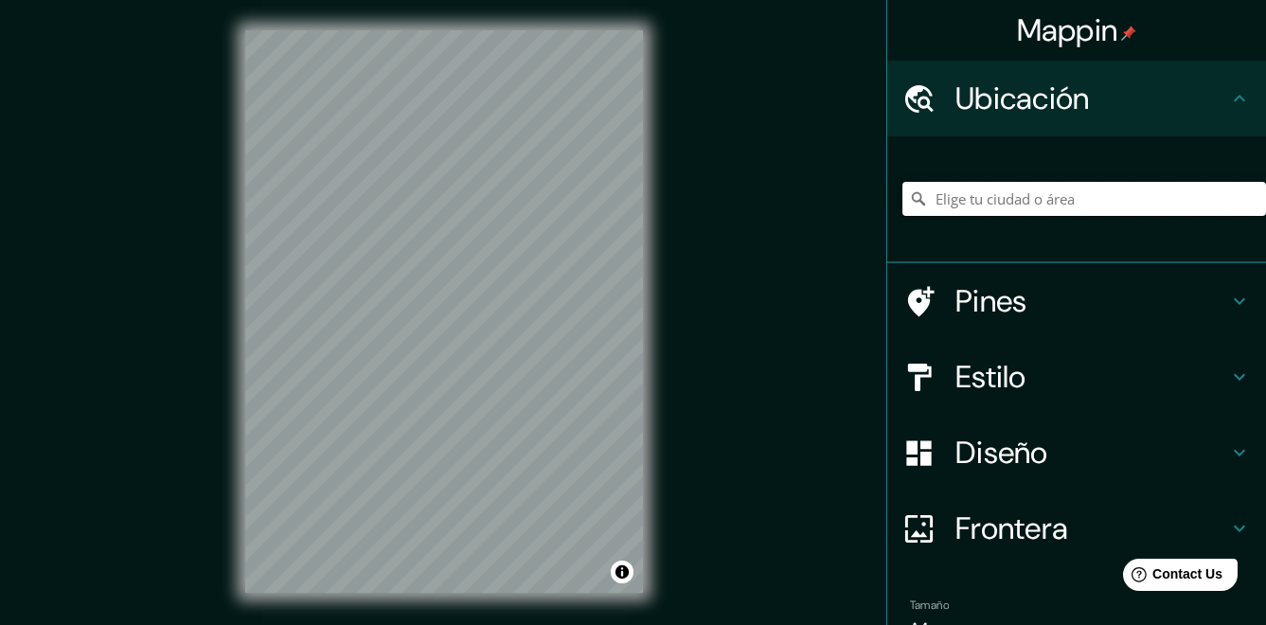
click at [958, 202] on input "Elige tu ciudad o área" at bounding box center [1084, 199] width 364 height 34
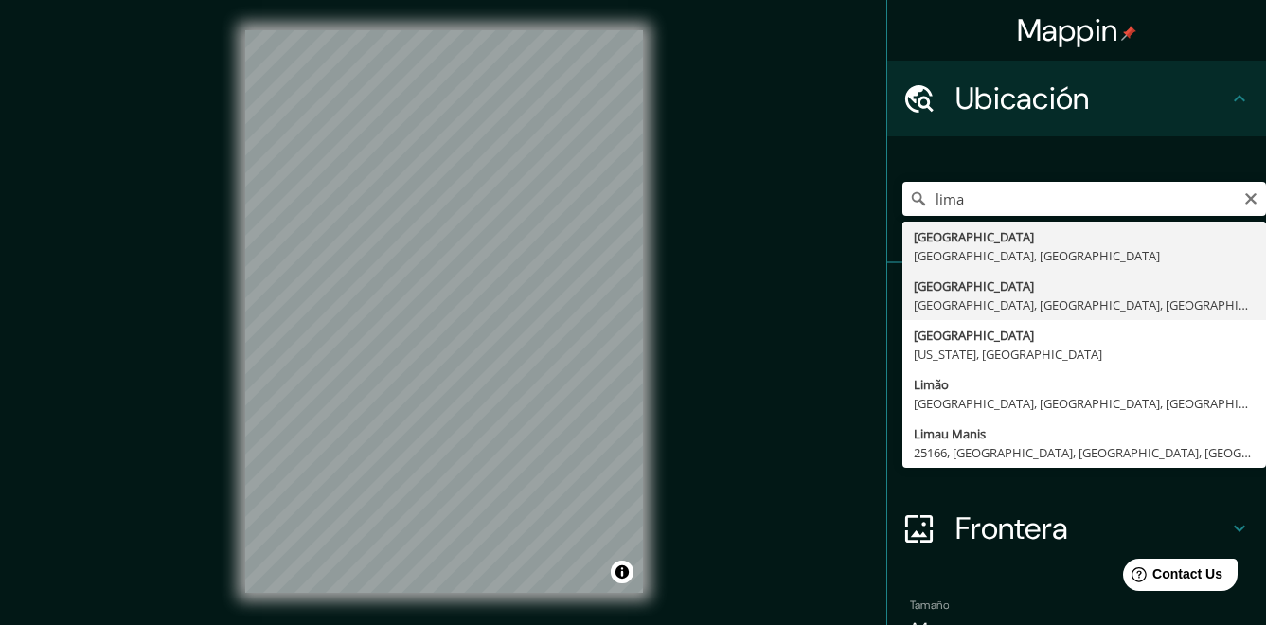
type input "[GEOGRAPHIC_DATA], [GEOGRAPHIC_DATA], [GEOGRAPHIC_DATA], [GEOGRAPHIC_DATA]"
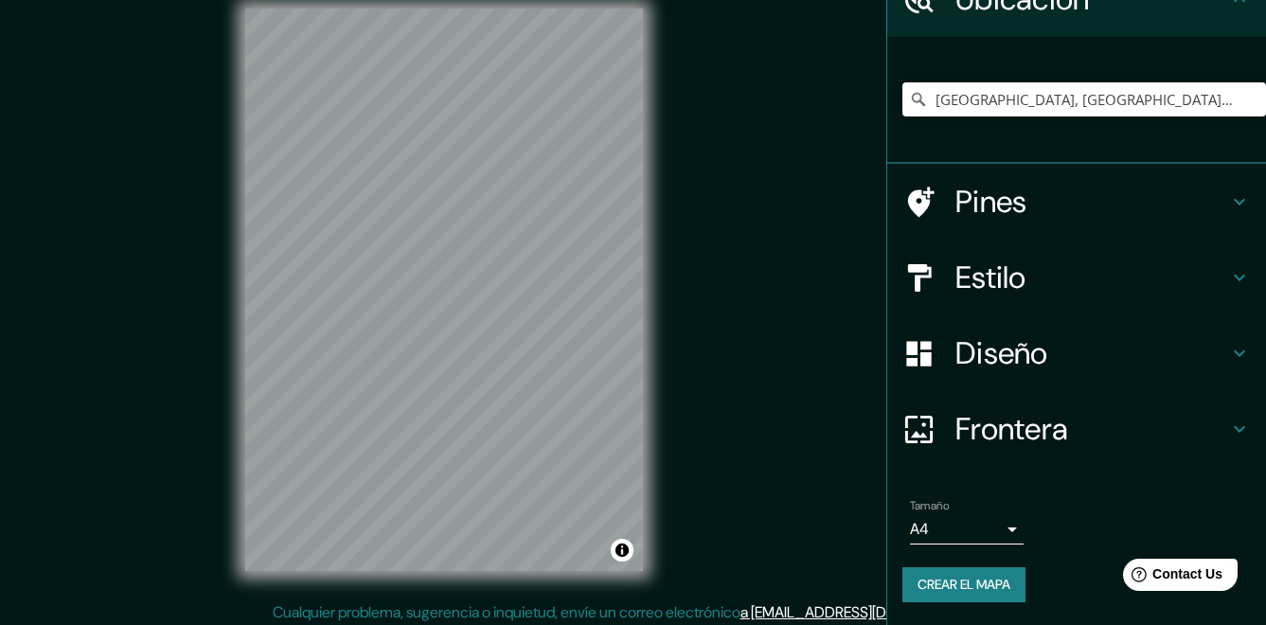
scroll to position [28, 0]
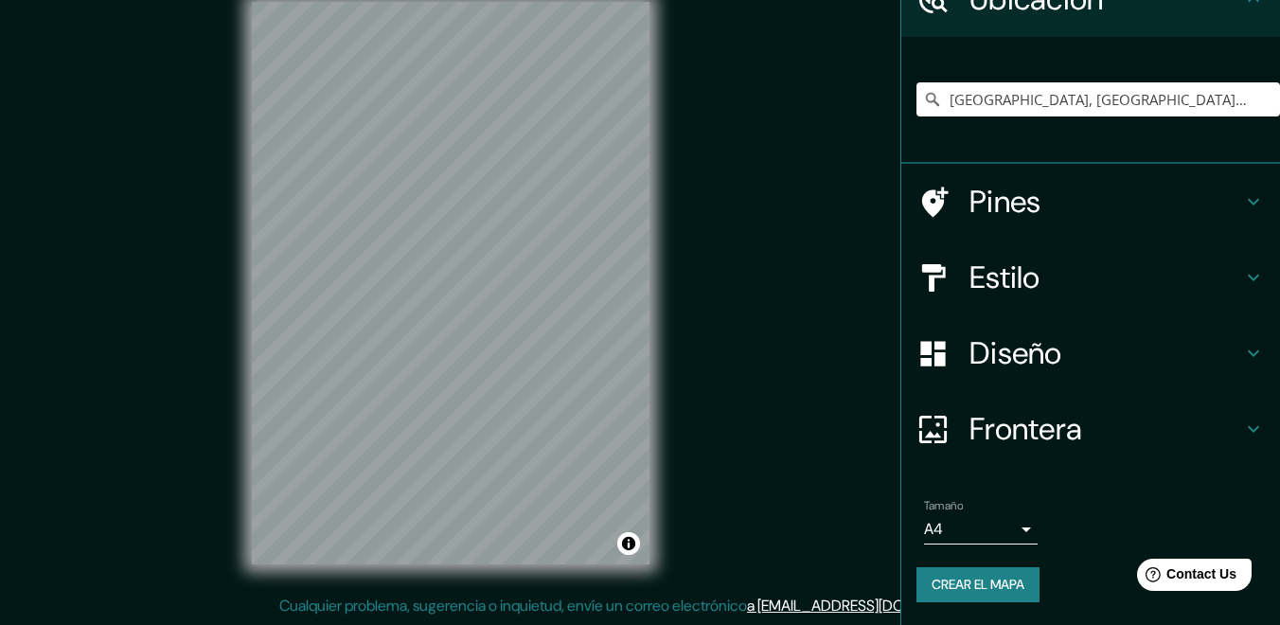
click at [968, 526] on body "Mappin Ubicación Lima, Lima, Provincia de Lima, Perú Pines Estilo Diseño Fronte…" at bounding box center [640, 284] width 1280 height 625
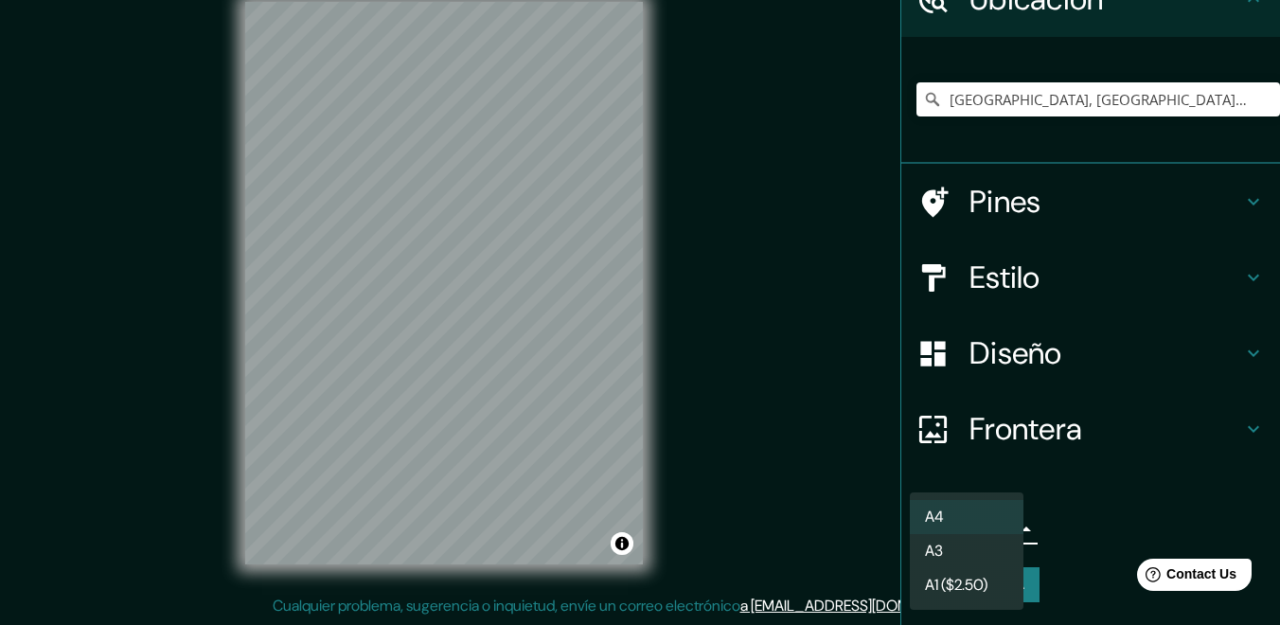
click at [968, 549] on li "A3" at bounding box center [967, 551] width 114 height 34
type input "a4"
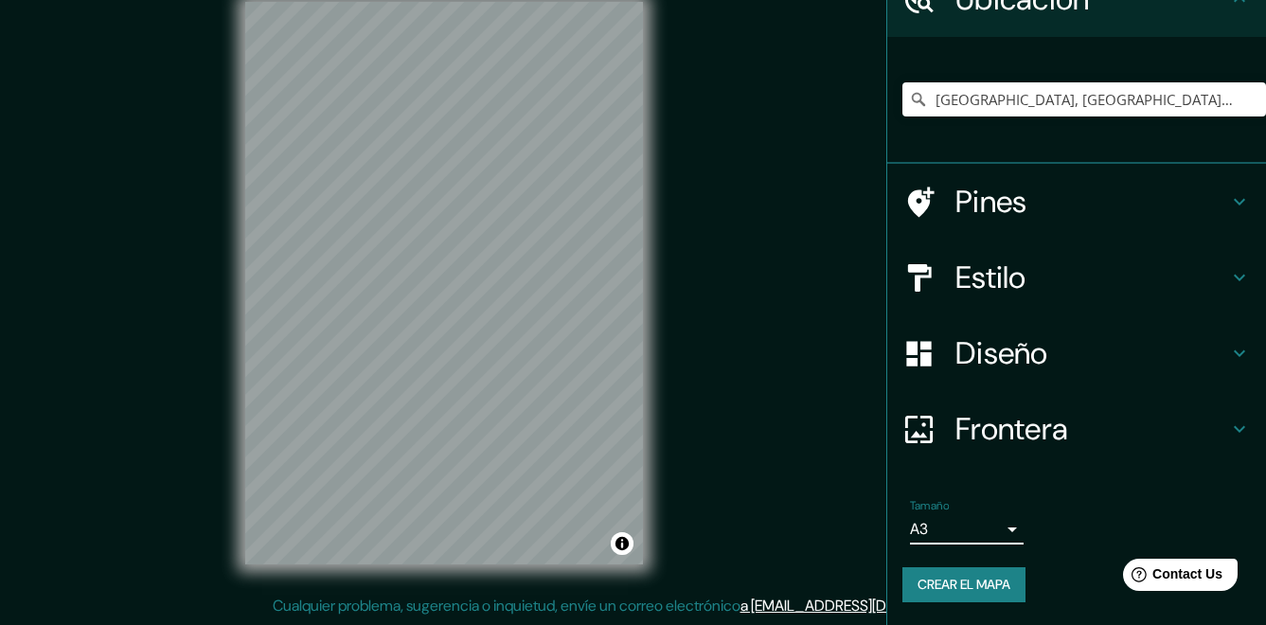
click at [956, 586] on font "Crear el mapa" at bounding box center [963, 585] width 93 height 24
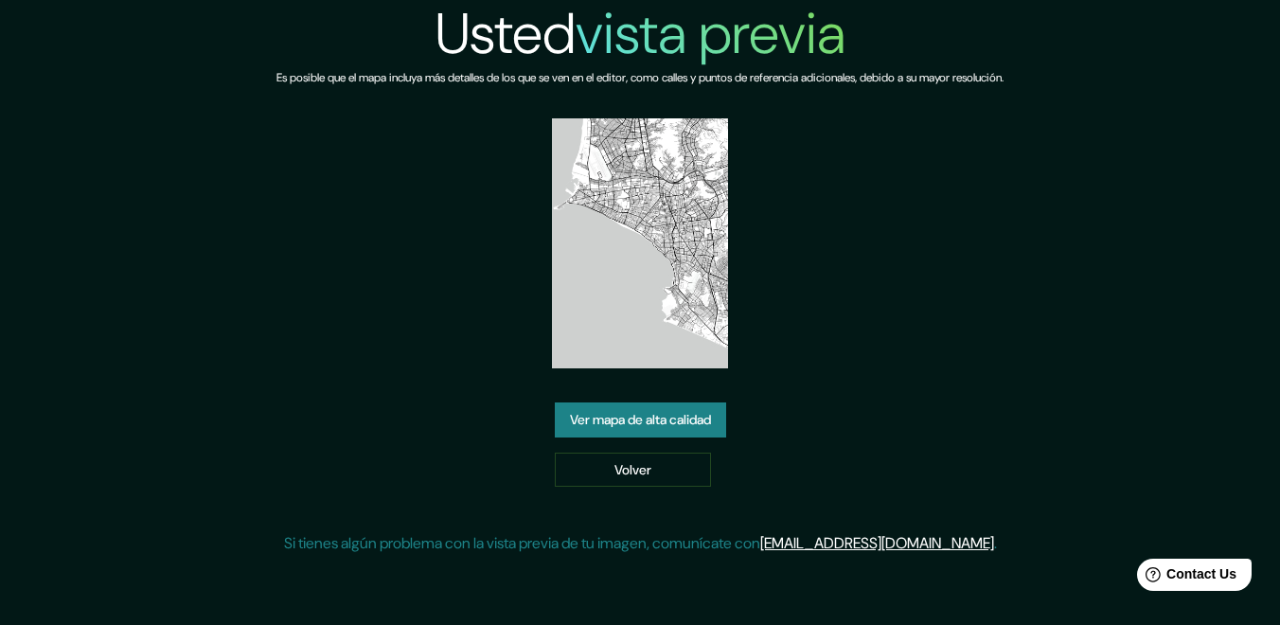
click at [677, 422] on link "Ver mapa de alta calidad" at bounding box center [640, 419] width 171 height 35
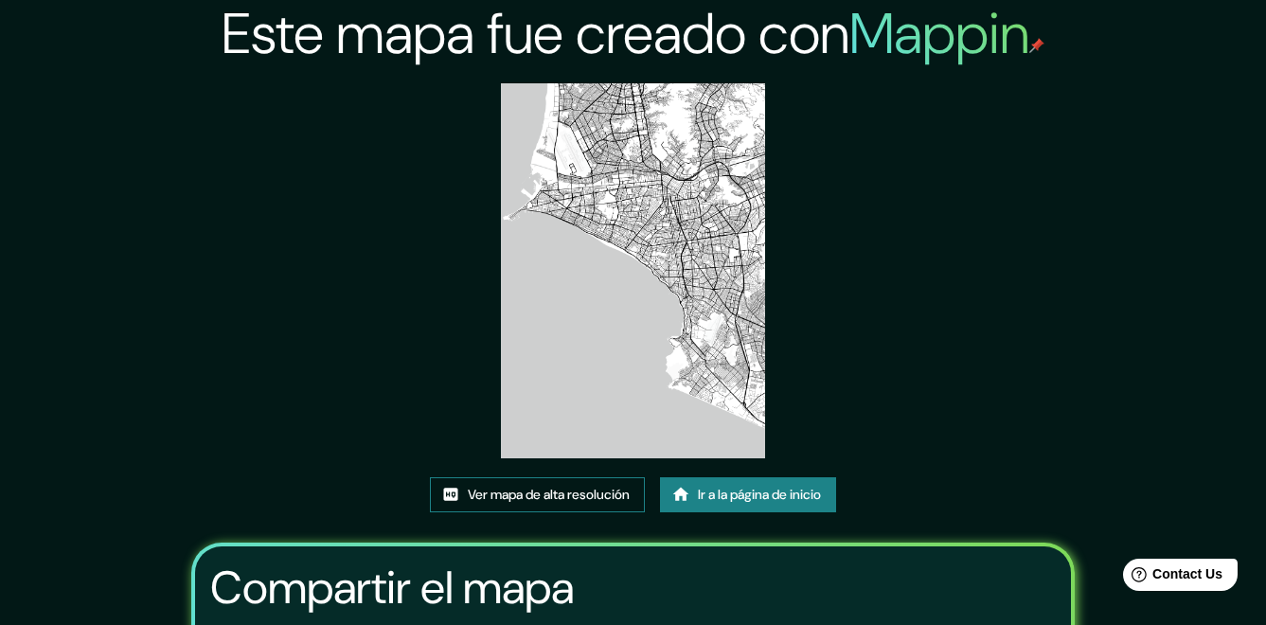
click at [497, 494] on font "Ver mapa de alta resolución" at bounding box center [549, 495] width 162 height 24
